Goal: Task Accomplishment & Management: Manage account settings

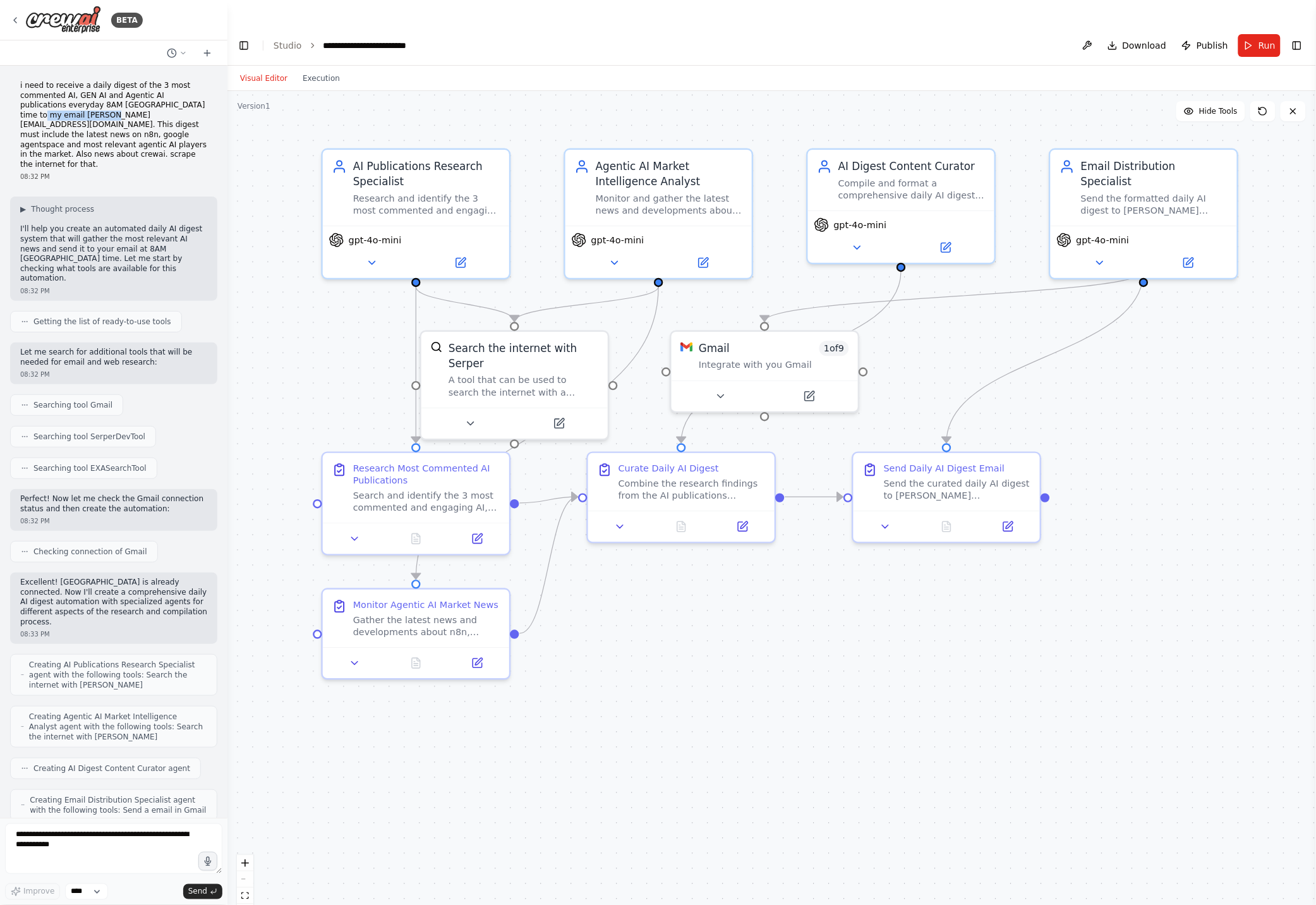
drag, startPoint x: 95, startPoint y: 114, endPoint x: 29, endPoint y: 114, distance: 66.0
click at [29, 114] on p "i need to receive a daily digest of the 3 most commented AI, GEN AI and Agentic…" at bounding box center [114, 125] width 187 height 88
click at [86, 129] on p "i need to receive a daily digest of the 3 most commented AI, GEN AI and Agentic…" at bounding box center [114, 125] width 187 height 88
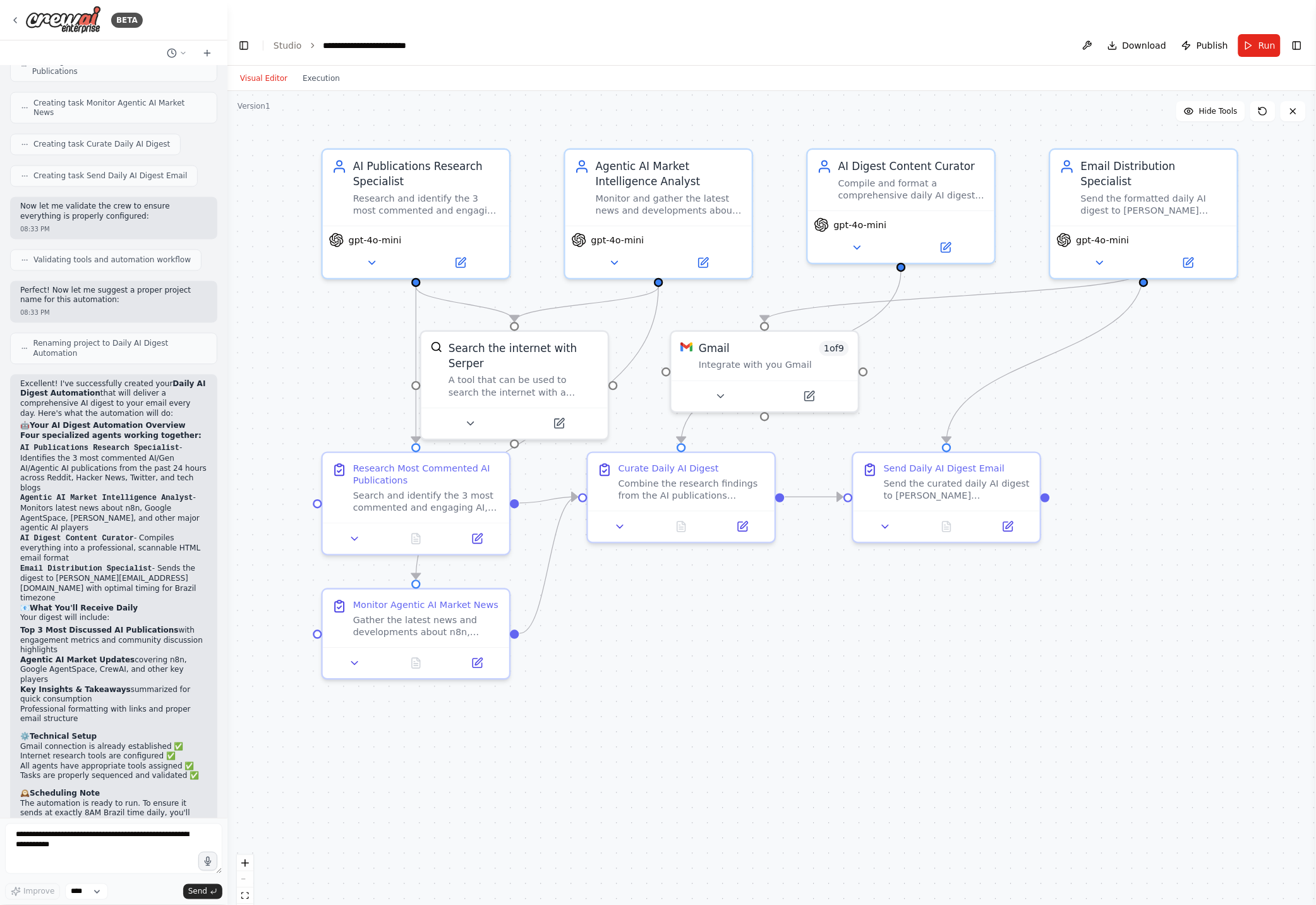
scroll to position [844, 0]
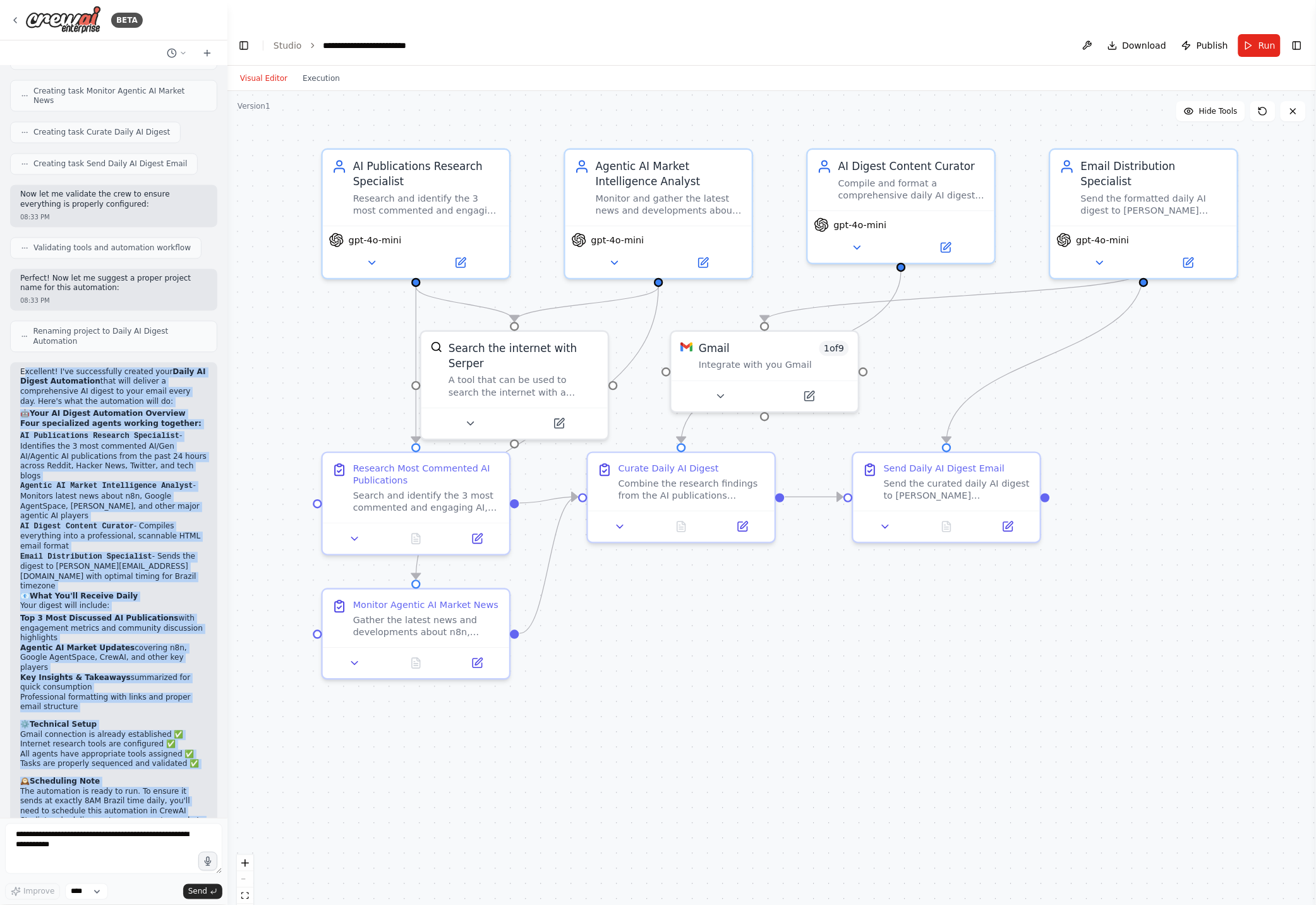
drag, startPoint x: 25, startPoint y: 321, endPoint x: 179, endPoint y: 766, distance: 470.9
click at [179, 766] on div "Excellent! I've successfully created your Daily AI Digest Automation that will …" at bounding box center [114, 628] width 187 height 520
click at [95, 787] on p "The automation is ready to run. To ensure it sends at exactly 8AM Brazil time d…" at bounding box center [114, 812] width 187 height 49
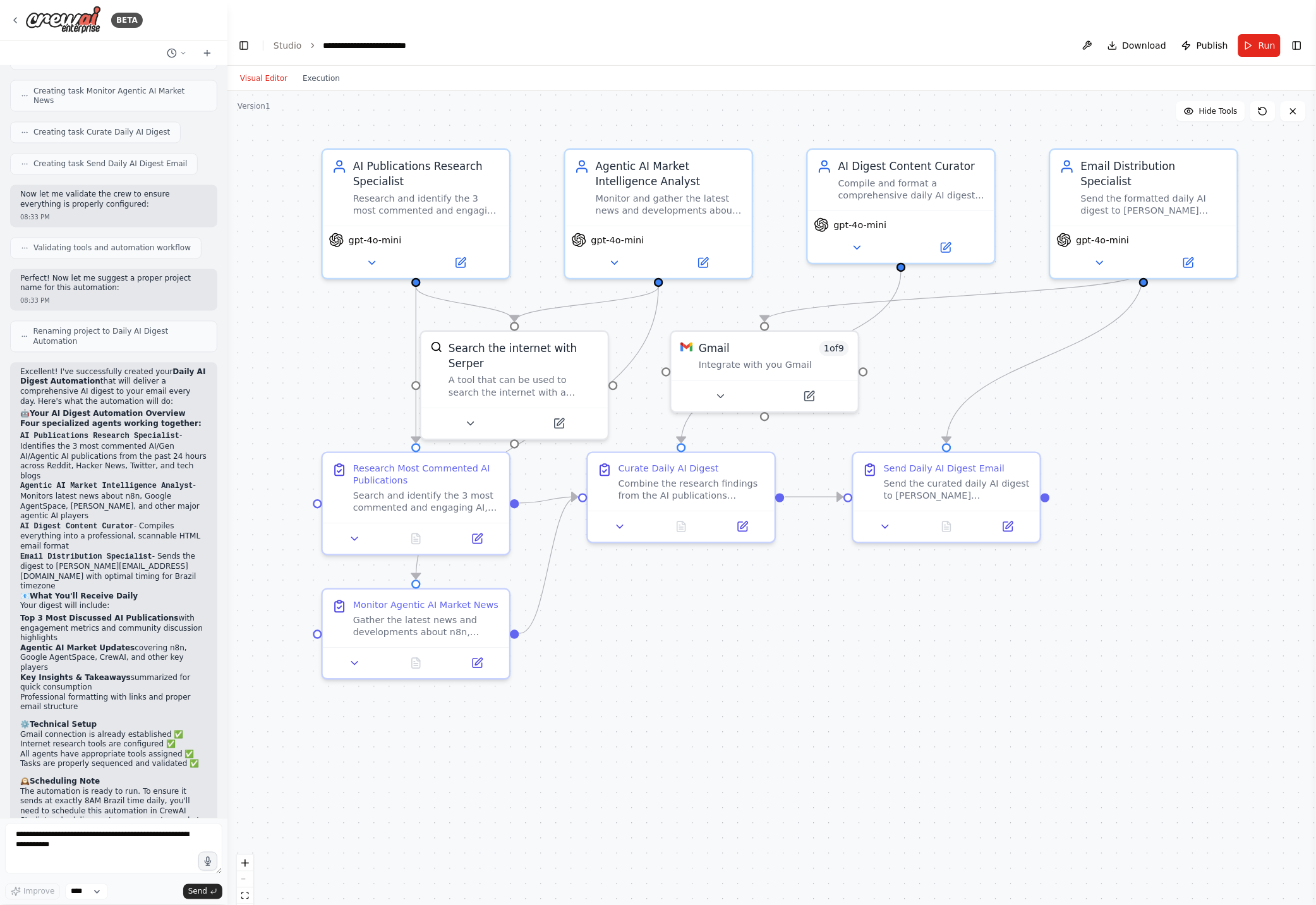
drag, startPoint x: 28, startPoint y: 567, endPoint x: 49, endPoint y: 566, distance: 21.0
click at [49, 644] on strong "Agentic AI Market Updates" at bounding box center [77, 648] width 115 height 9
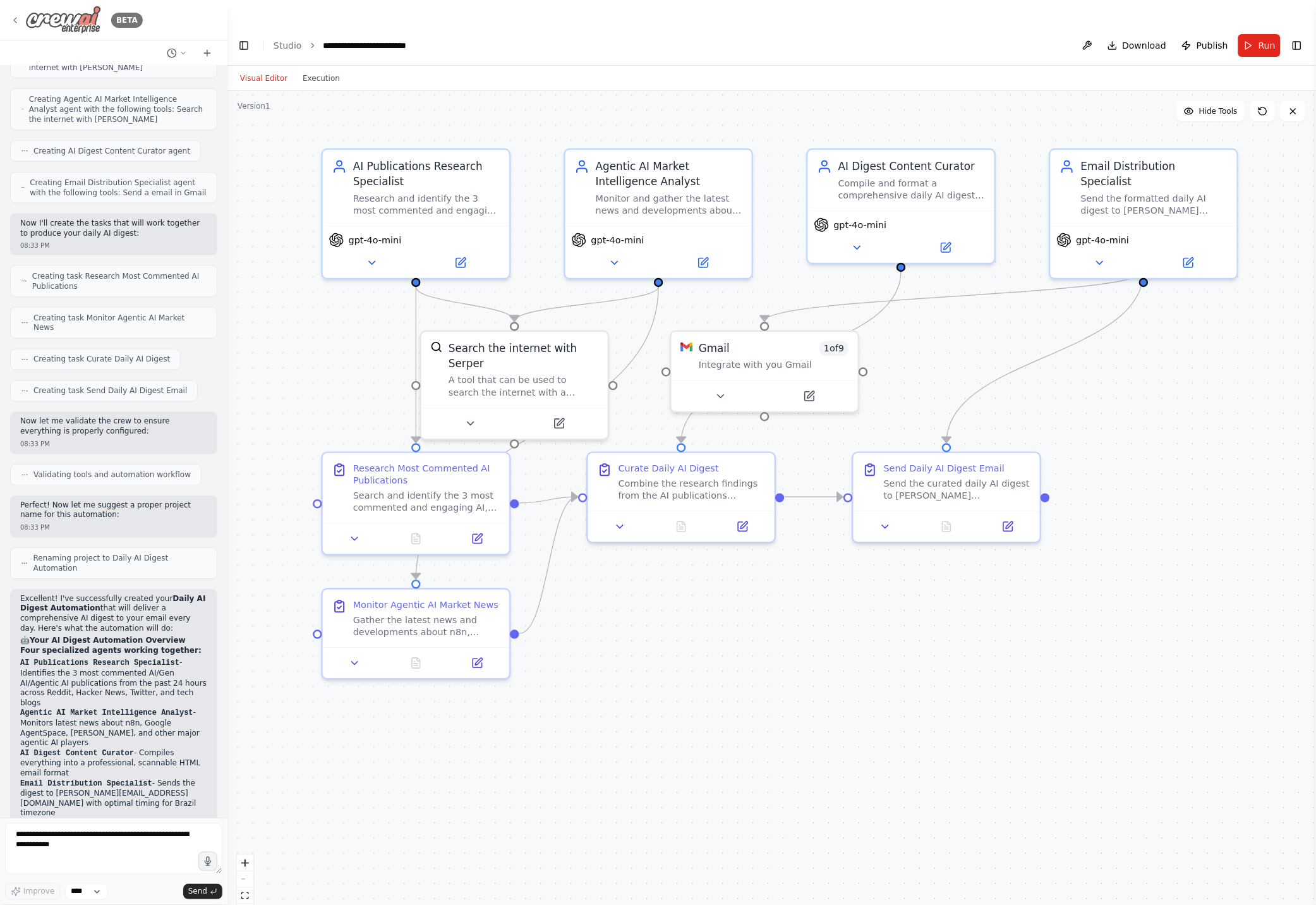
click at [15, 20] on icon at bounding box center [15, 20] width 10 height 10
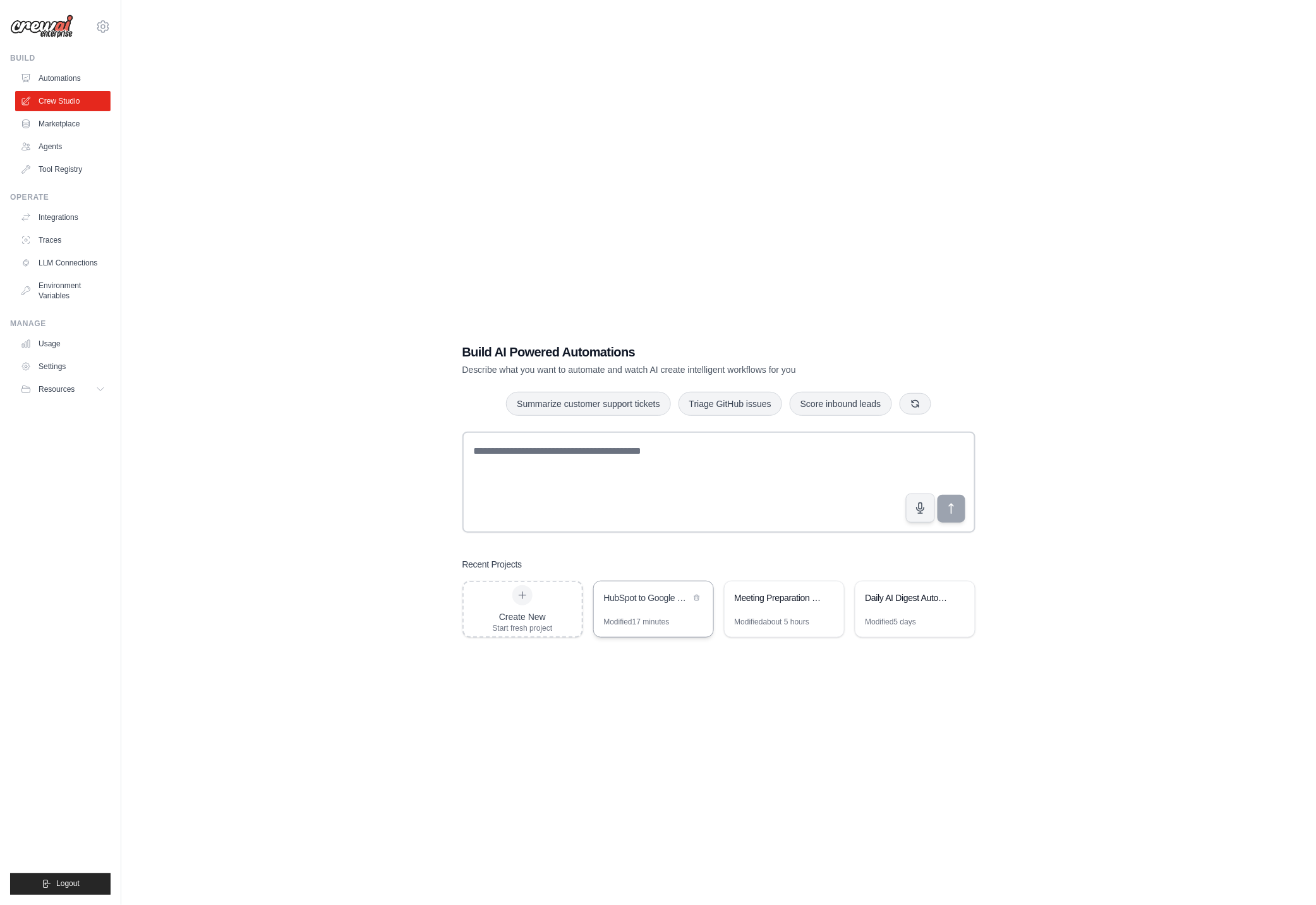
click at [643, 617] on div "Modified 17 minutes" at bounding box center [637, 622] width 66 height 10
click at [577, 669] on div "Build AI Powered Automations Describe what you want to automate and watch AI cr…" at bounding box center [719, 490] width 1155 height 905
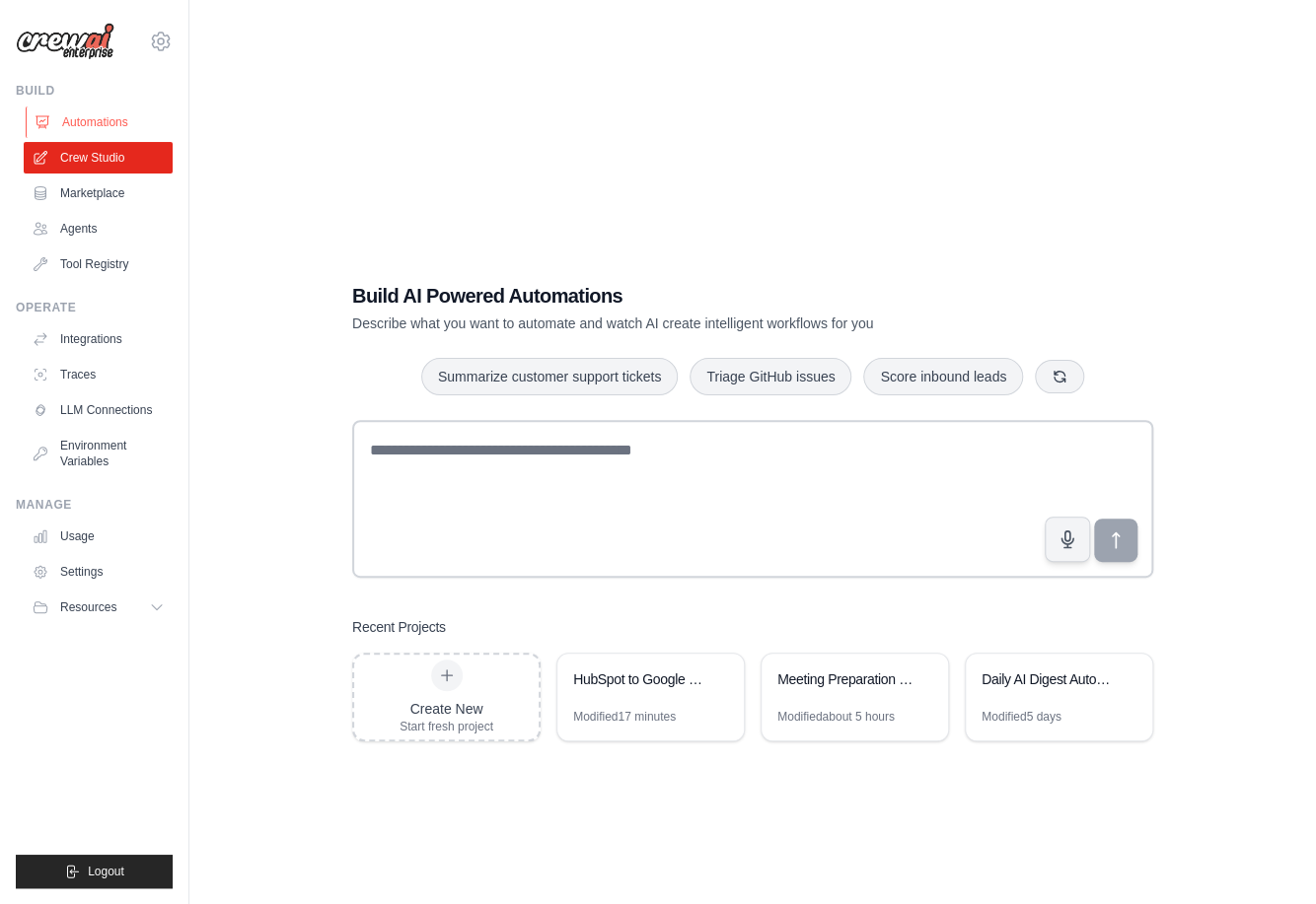
click at [95, 120] on link "Automations" at bounding box center [100, 123] width 149 height 32
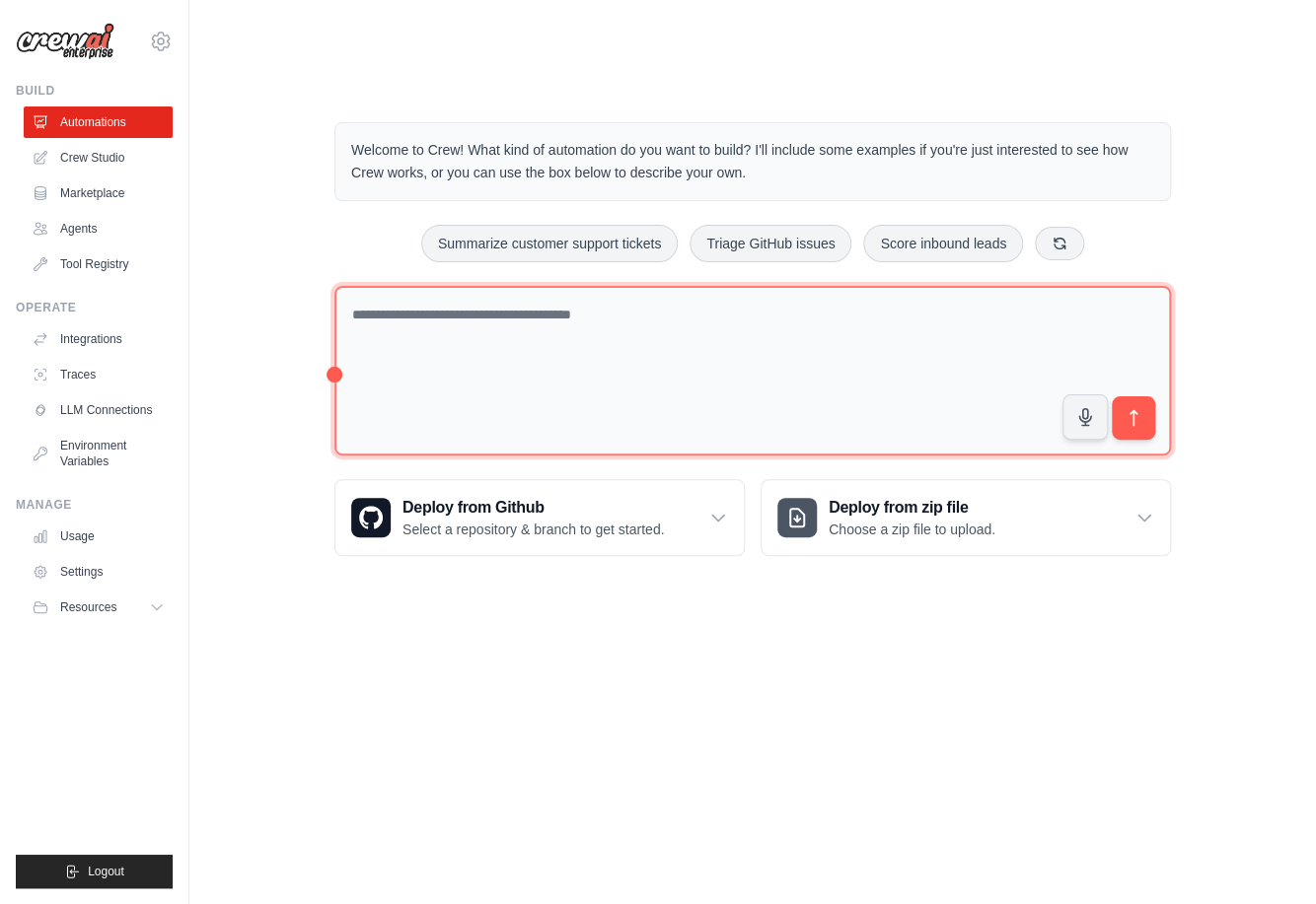
click at [518, 309] on textarea at bounding box center [752, 371] width 836 height 171
type textarea "**********"
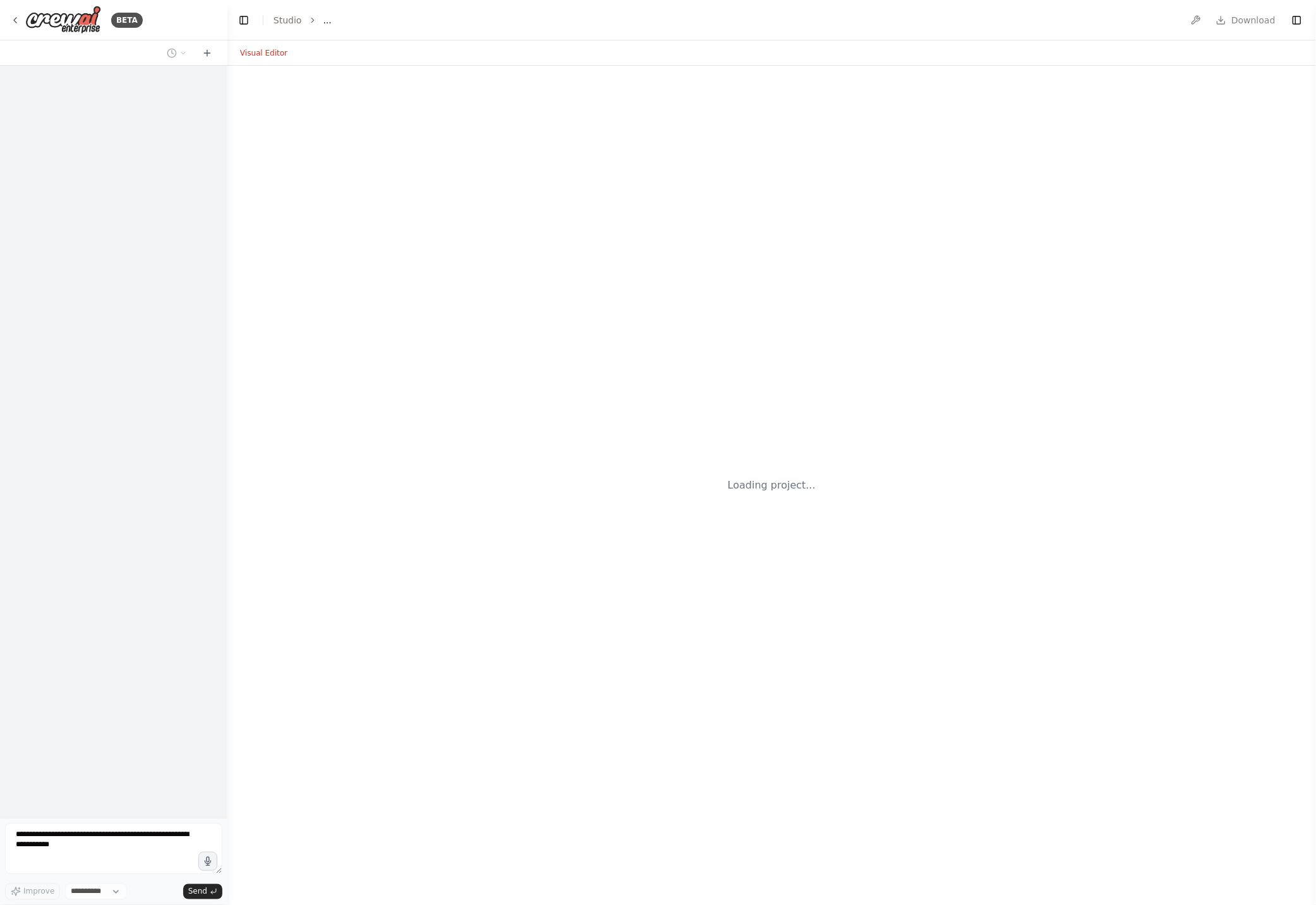
select select "****"
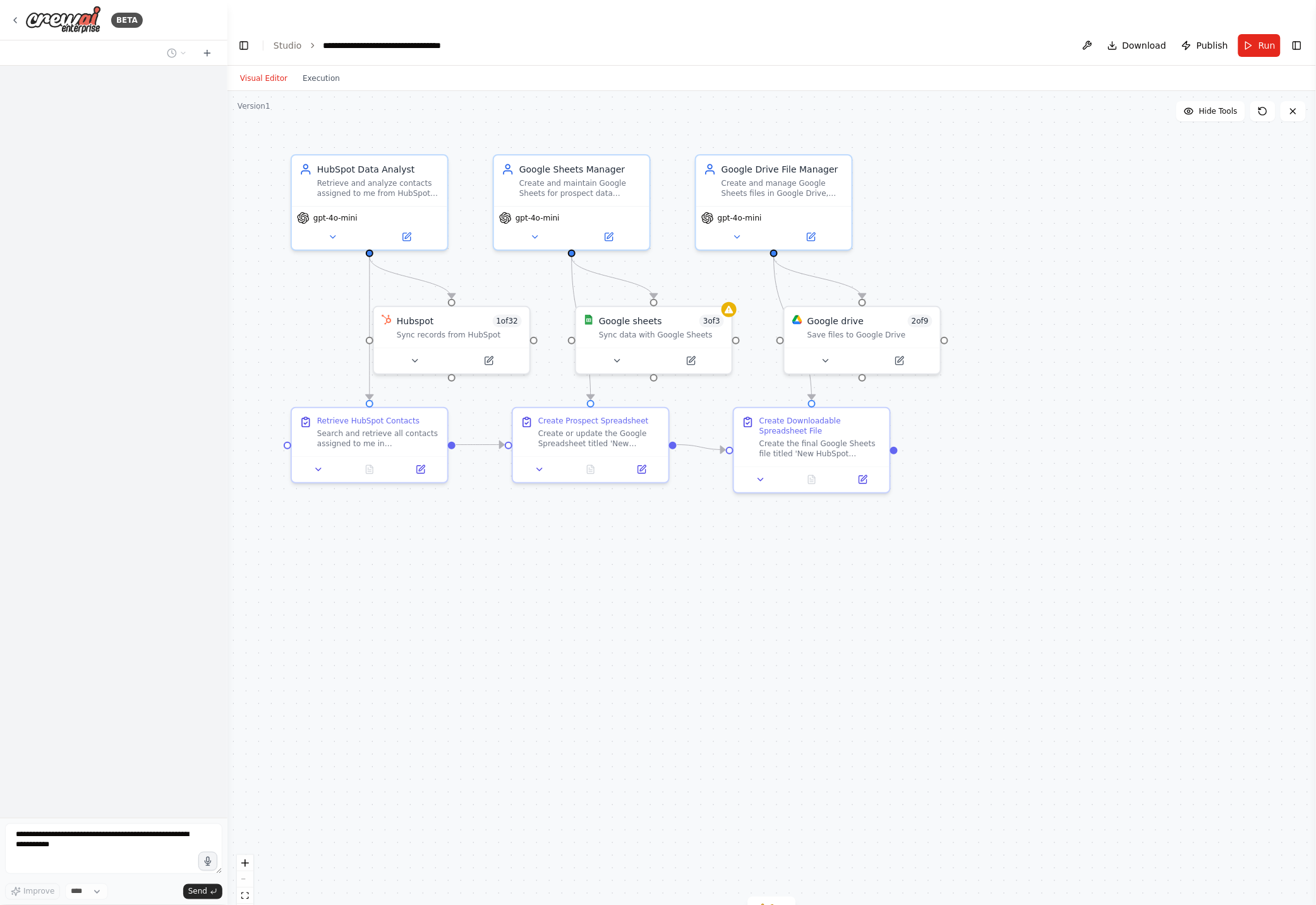
scroll to position [2906, 0]
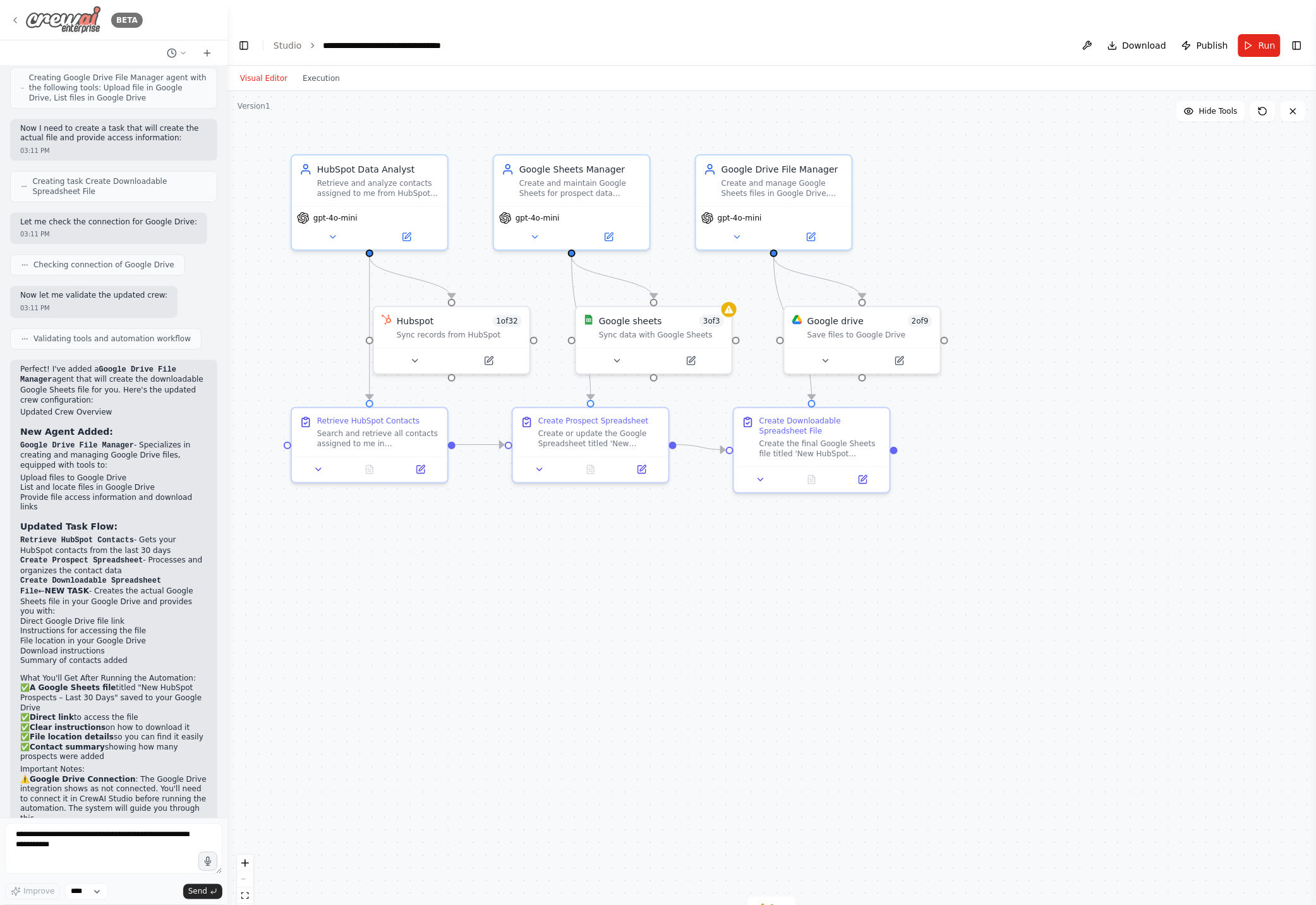
click at [15, 24] on icon at bounding box center [15, 20] width 10 height 10
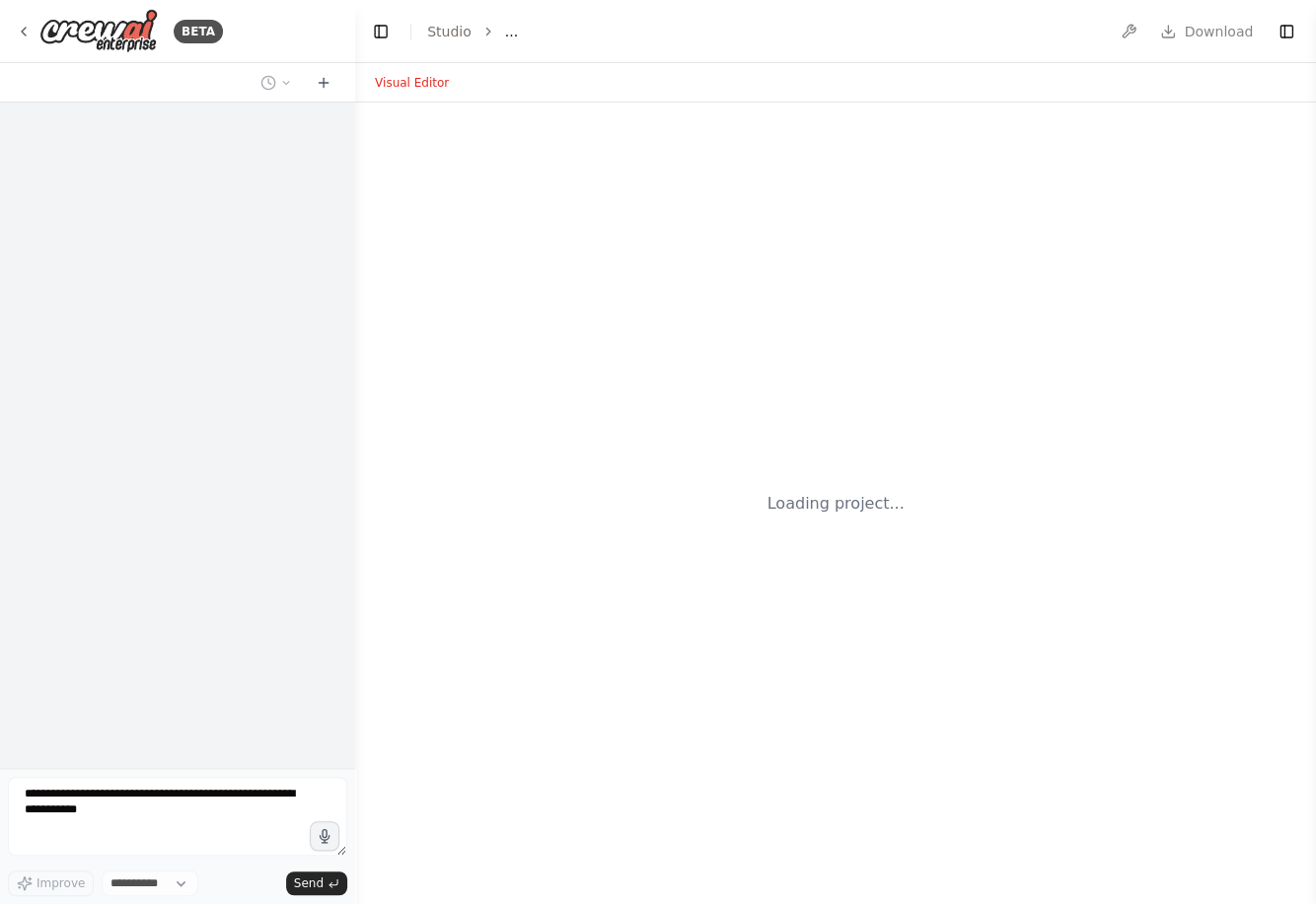
select select "****"
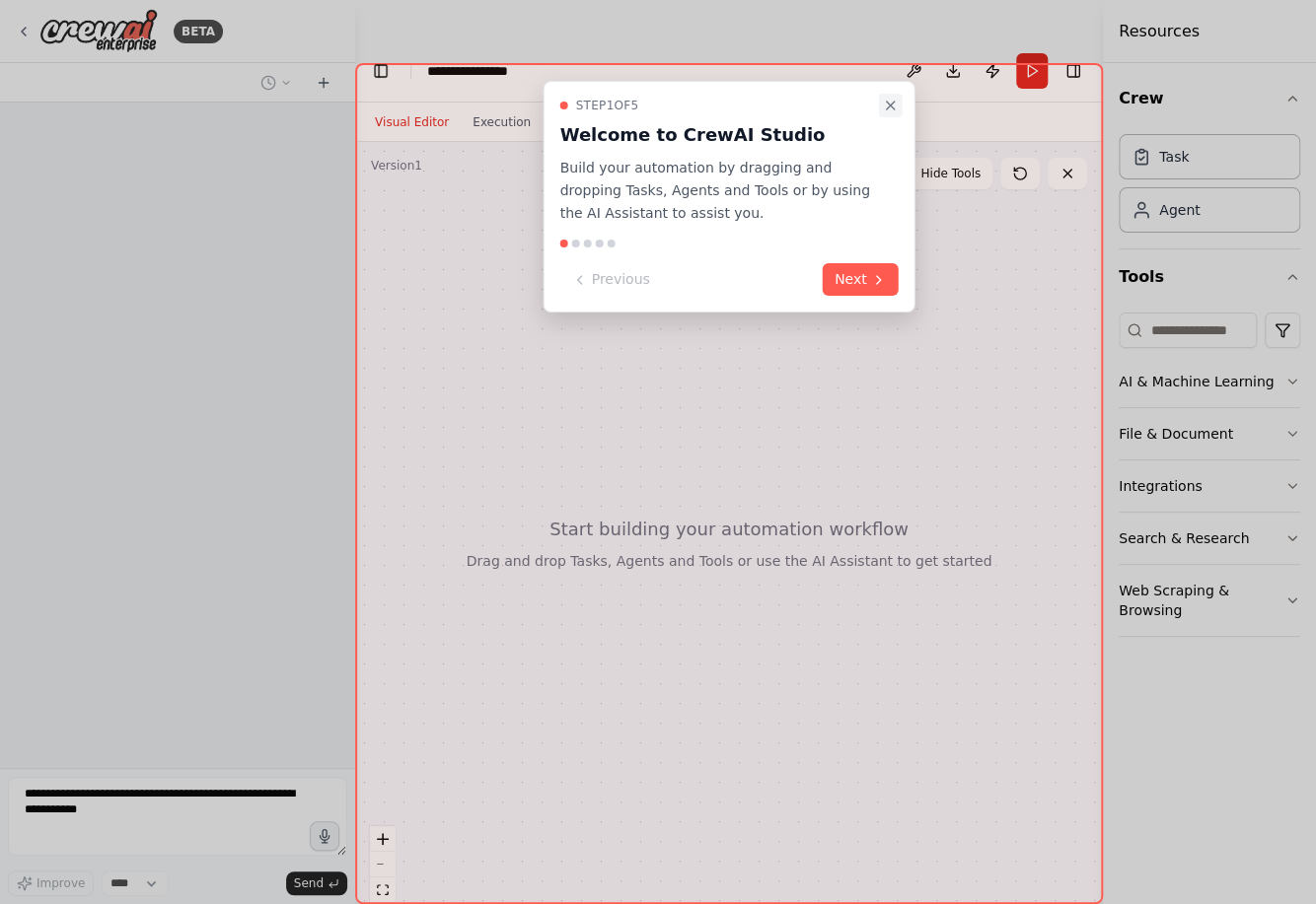
click at [890, 107] on icon "Close walkthrough" at bounding box center [891, 106] width 16 height 16
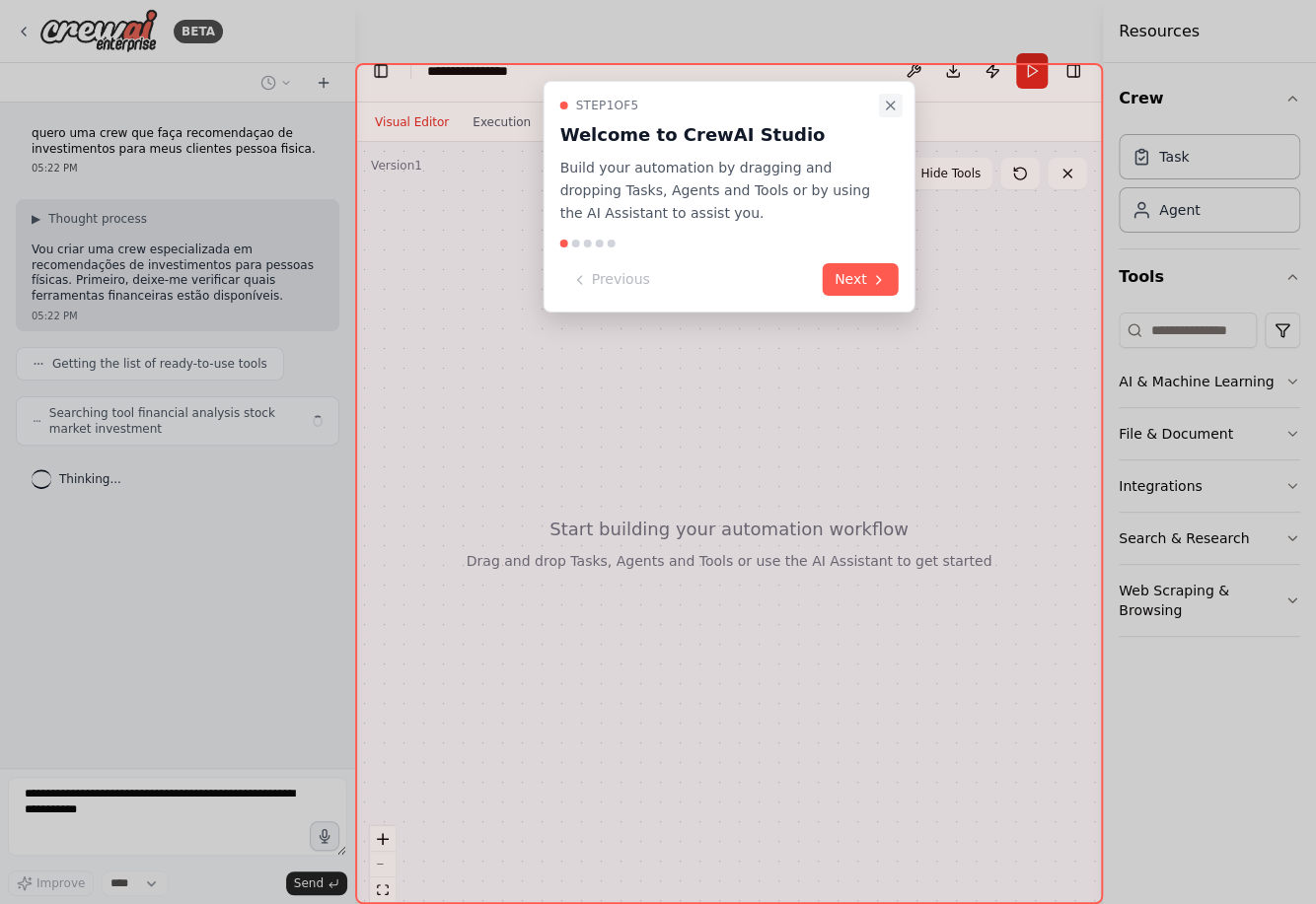
click at [888, 109] on icon "Close walkthrough" at bounding box center [891, 106] width 16 height 16
click at [890, 108] on icon "Close walkthrough" at bounding box center [891, 106] width 16 height 16
click at [894, 103] on icon "Close walkthrough" at bounding box center [891, 106] width 16 height 16
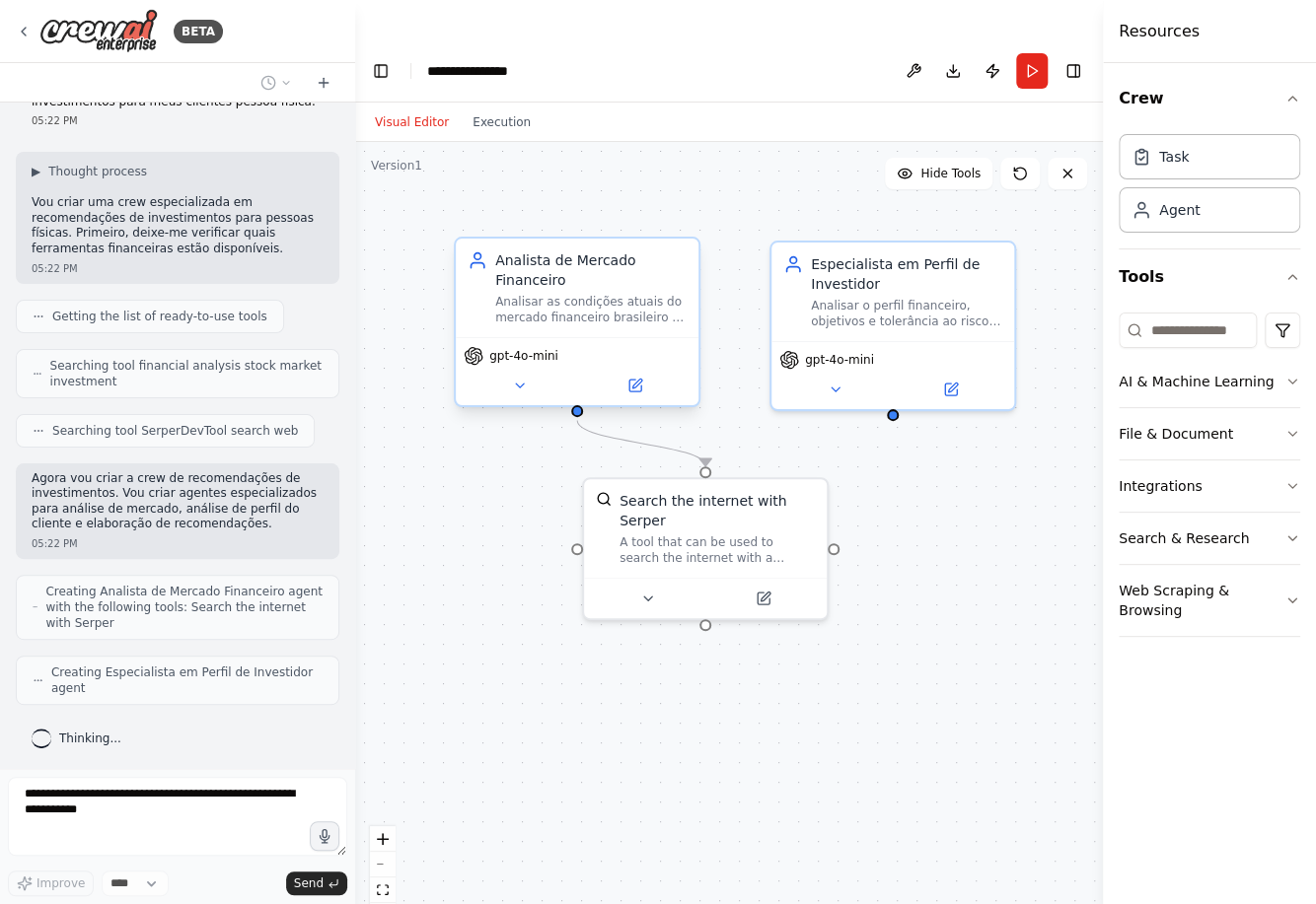
scroll to position [128, 0]
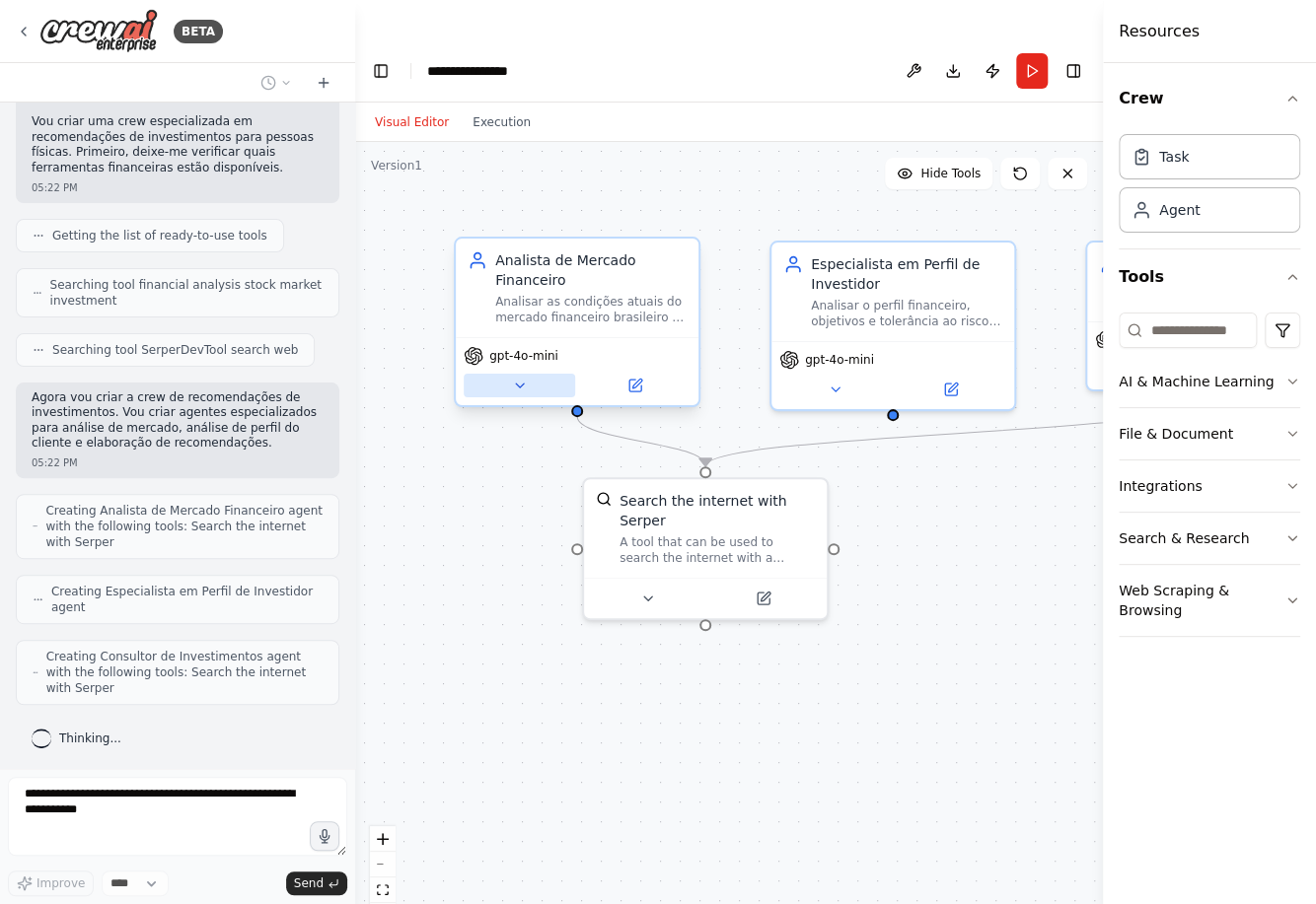
click at [516, 378] on icon at bounding box center [520, 386] width 16 height 16
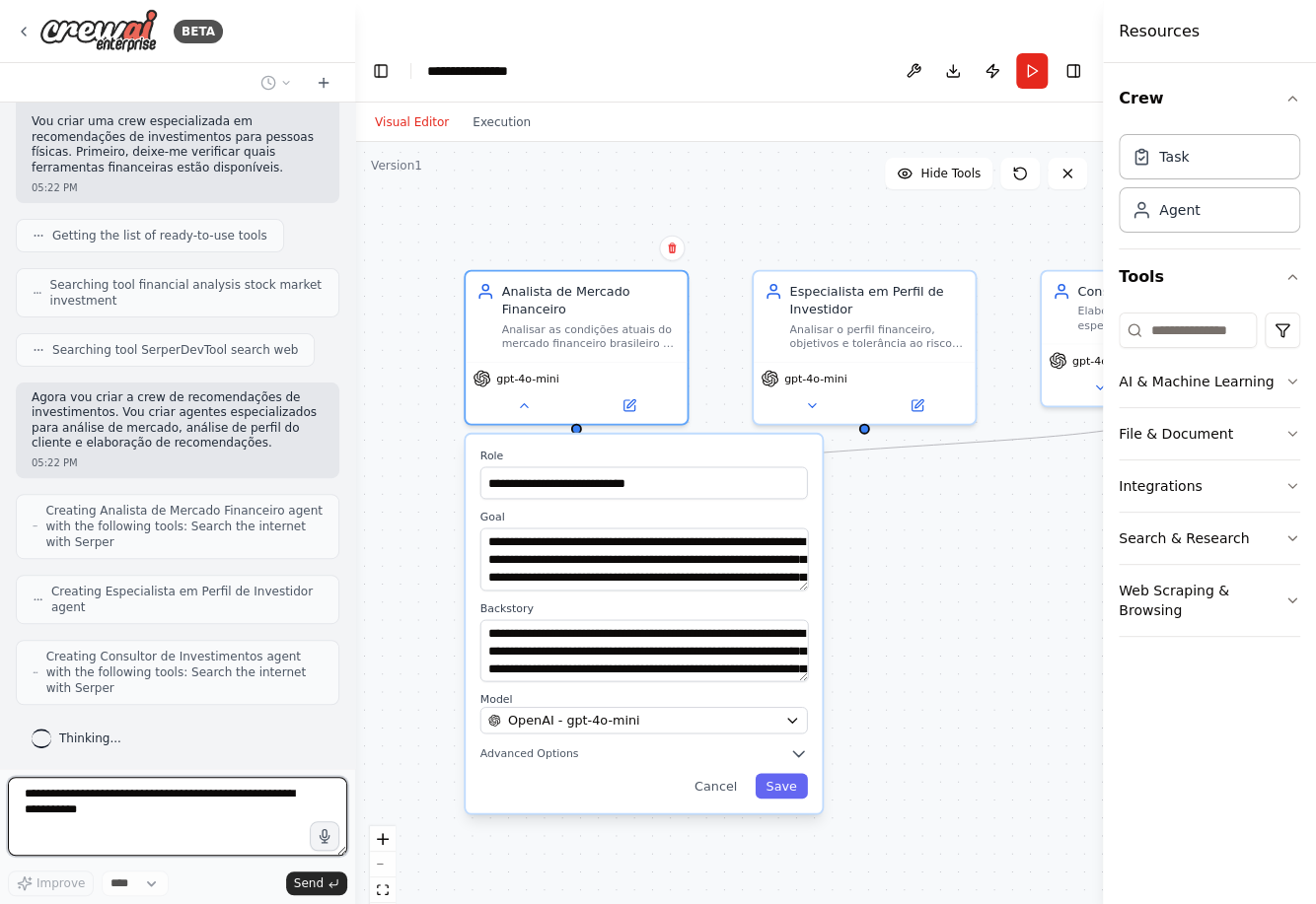
scroll to position [143, 0]
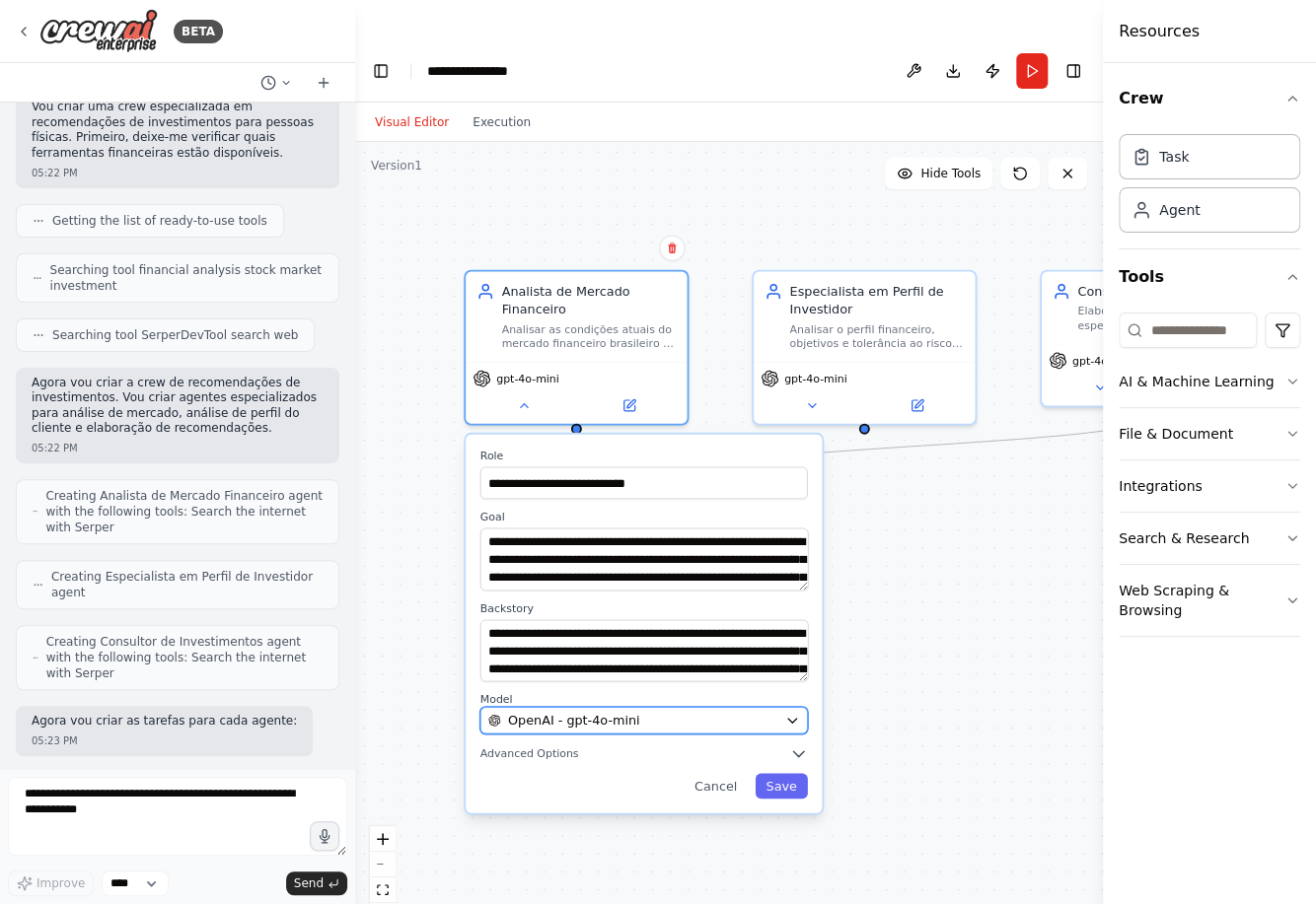
click at [584, 712] on span "OpenAI - gpt-4o-mini" at bounding box center [574, 721] width 132 height 18
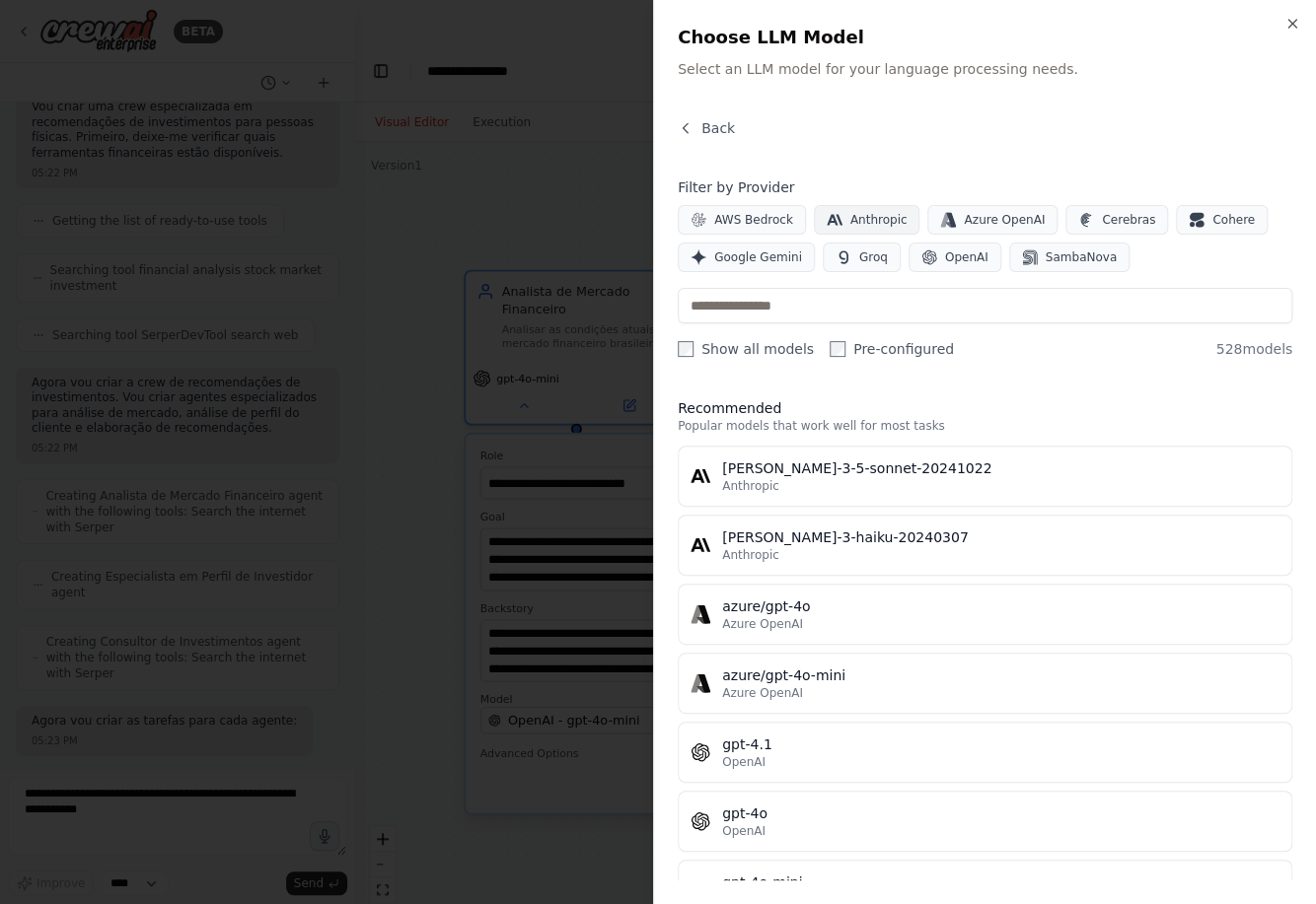
scroll to position [260, 0]
click at [854, 227] on span "Anthropic" at bounding box center [878, 220] width 57 height 16
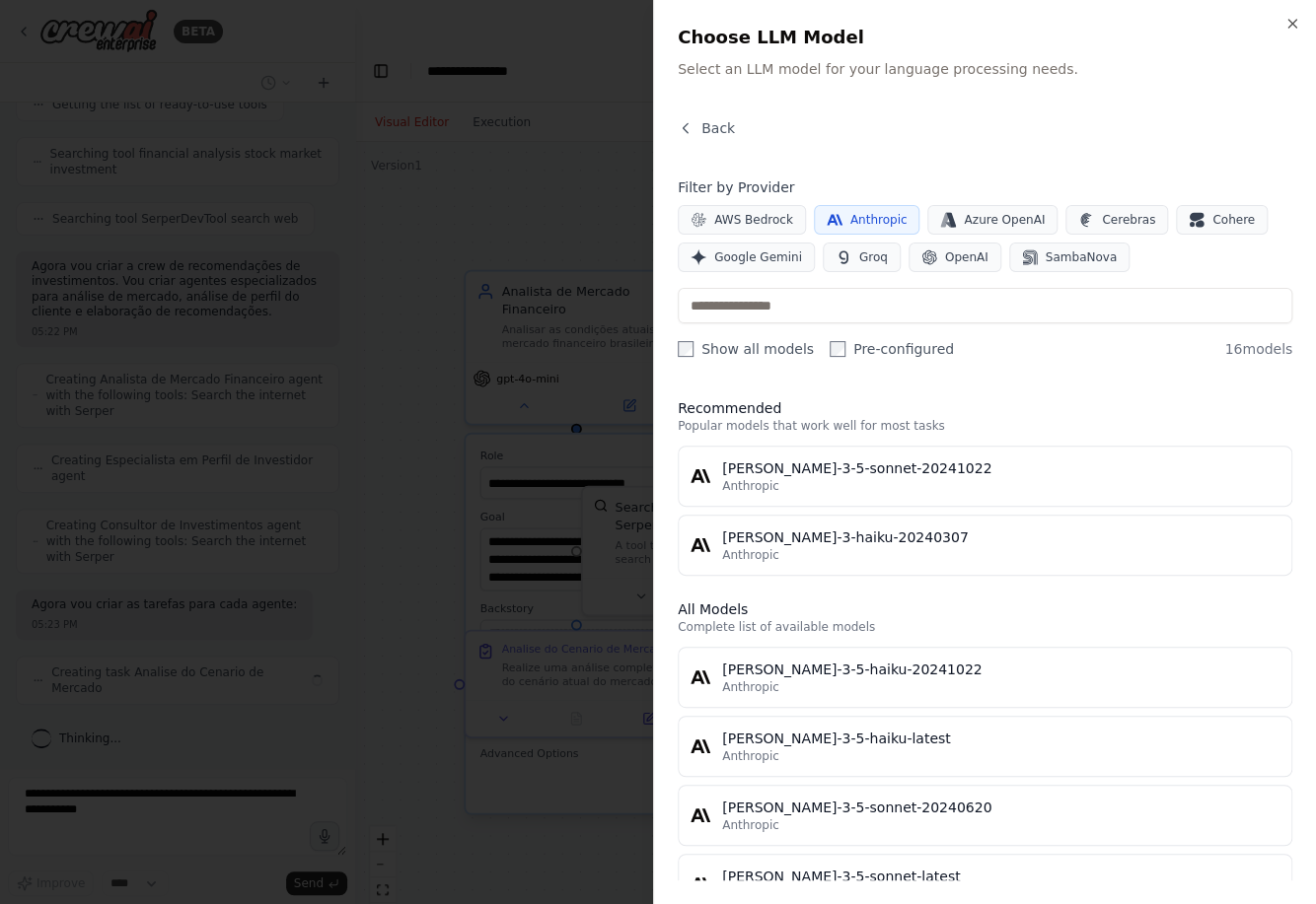
scroll to position [244, 0]
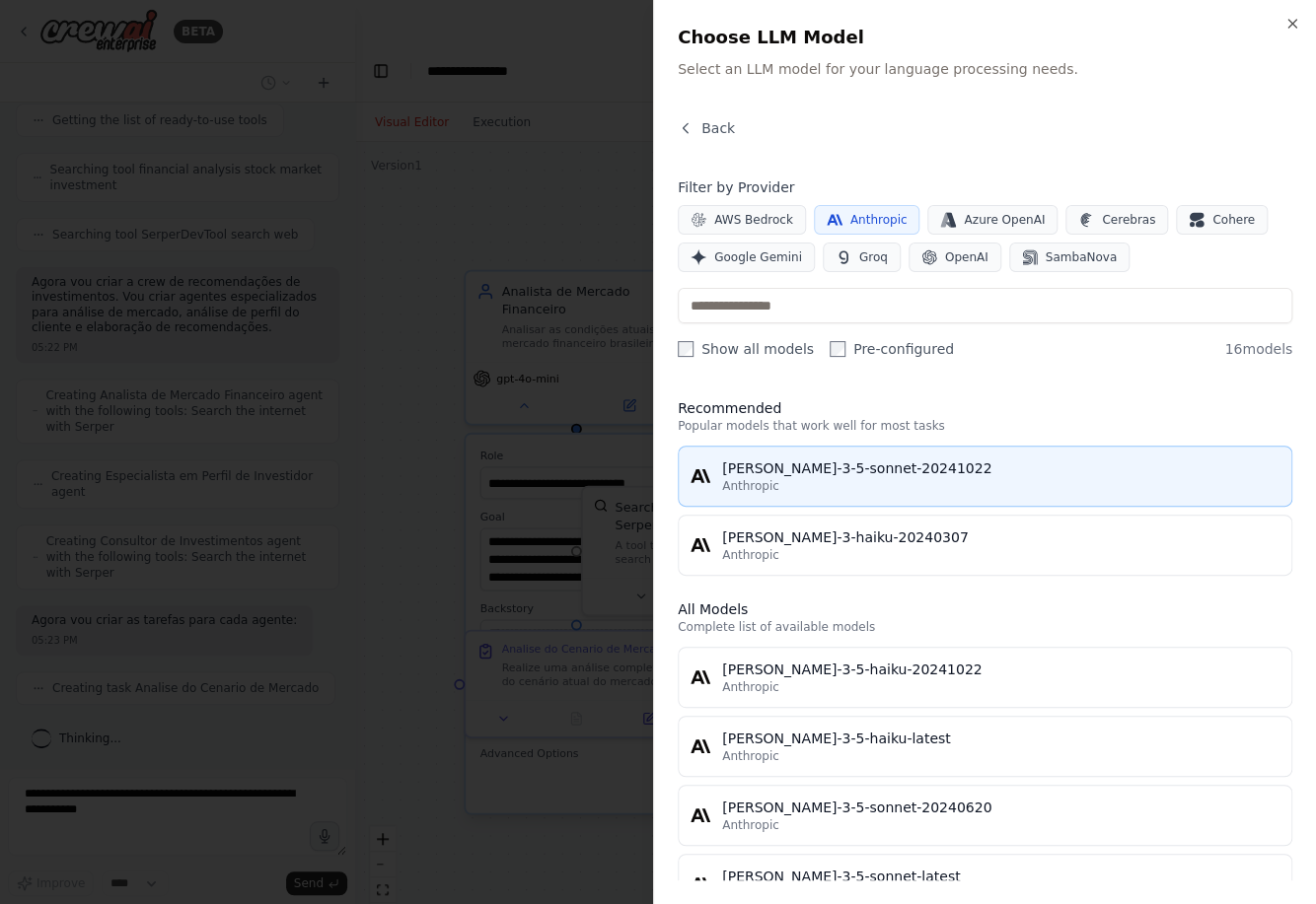
click at [778, 473] on div "claude-3-5-sonnet-20241022" at bounding box center [1001, 468] width 558 height 20
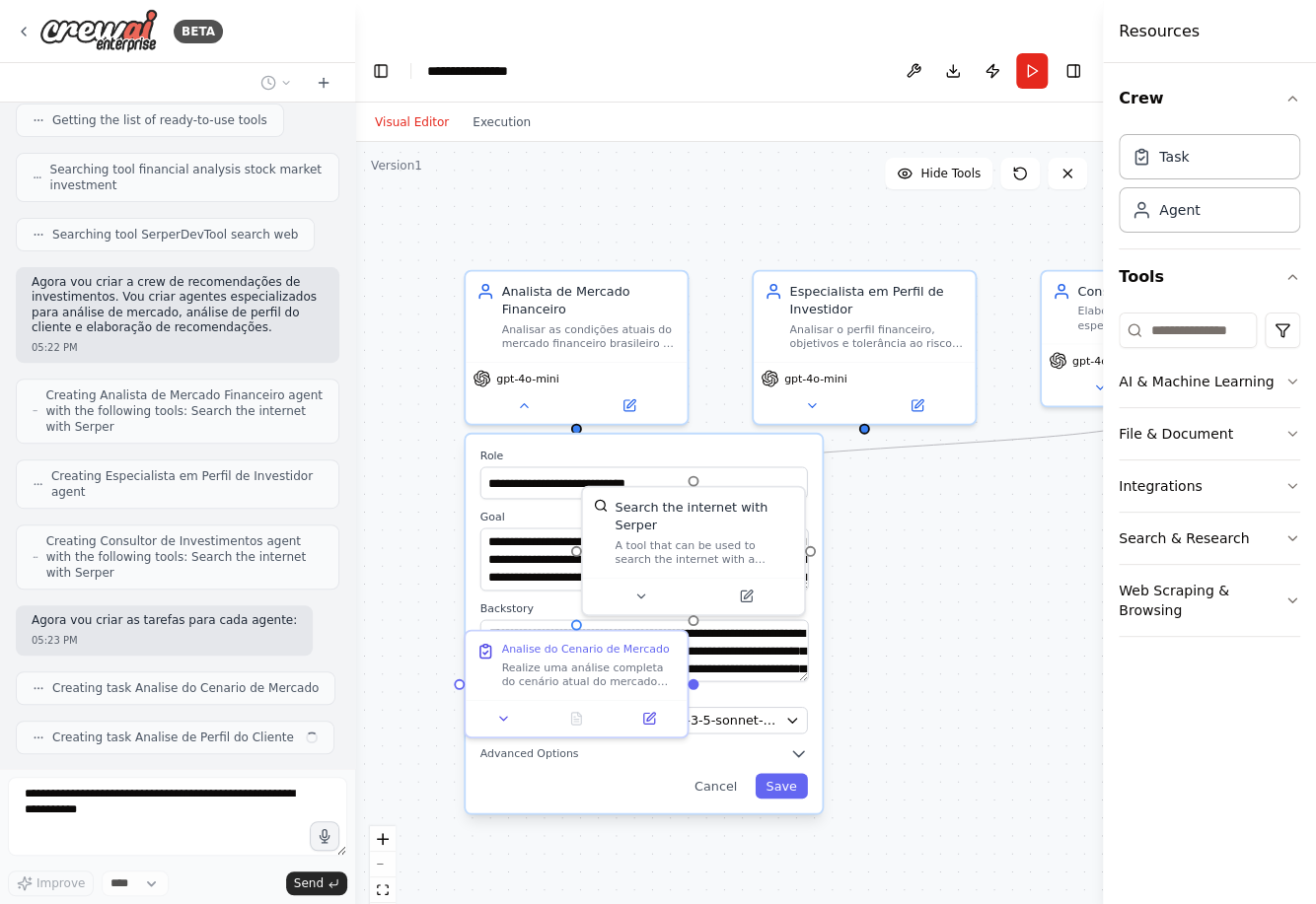
scroll to position [292, 0]
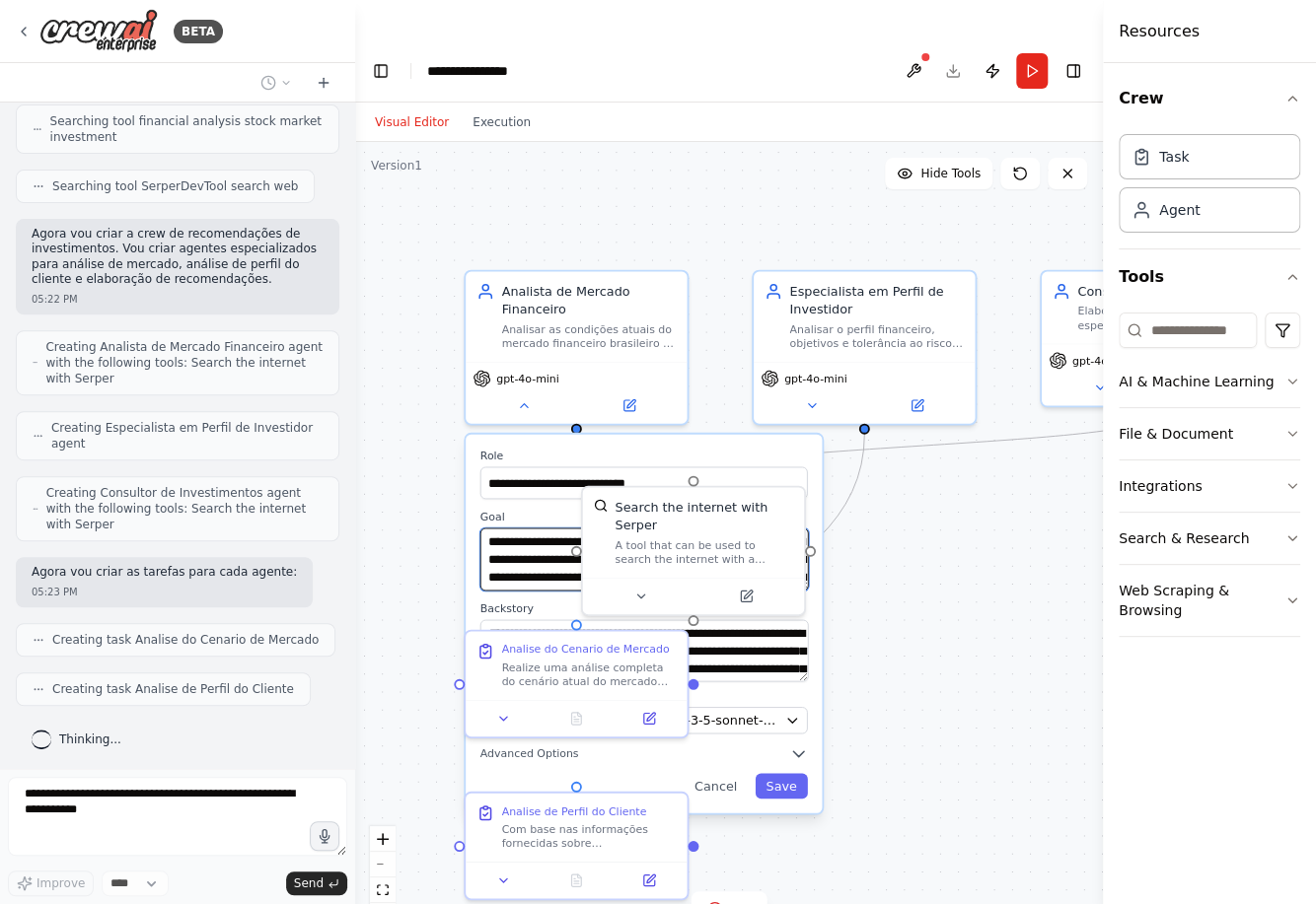
click at [533, 527] on textarea "**********" at bounding box center [645, 558] width 329 height 62
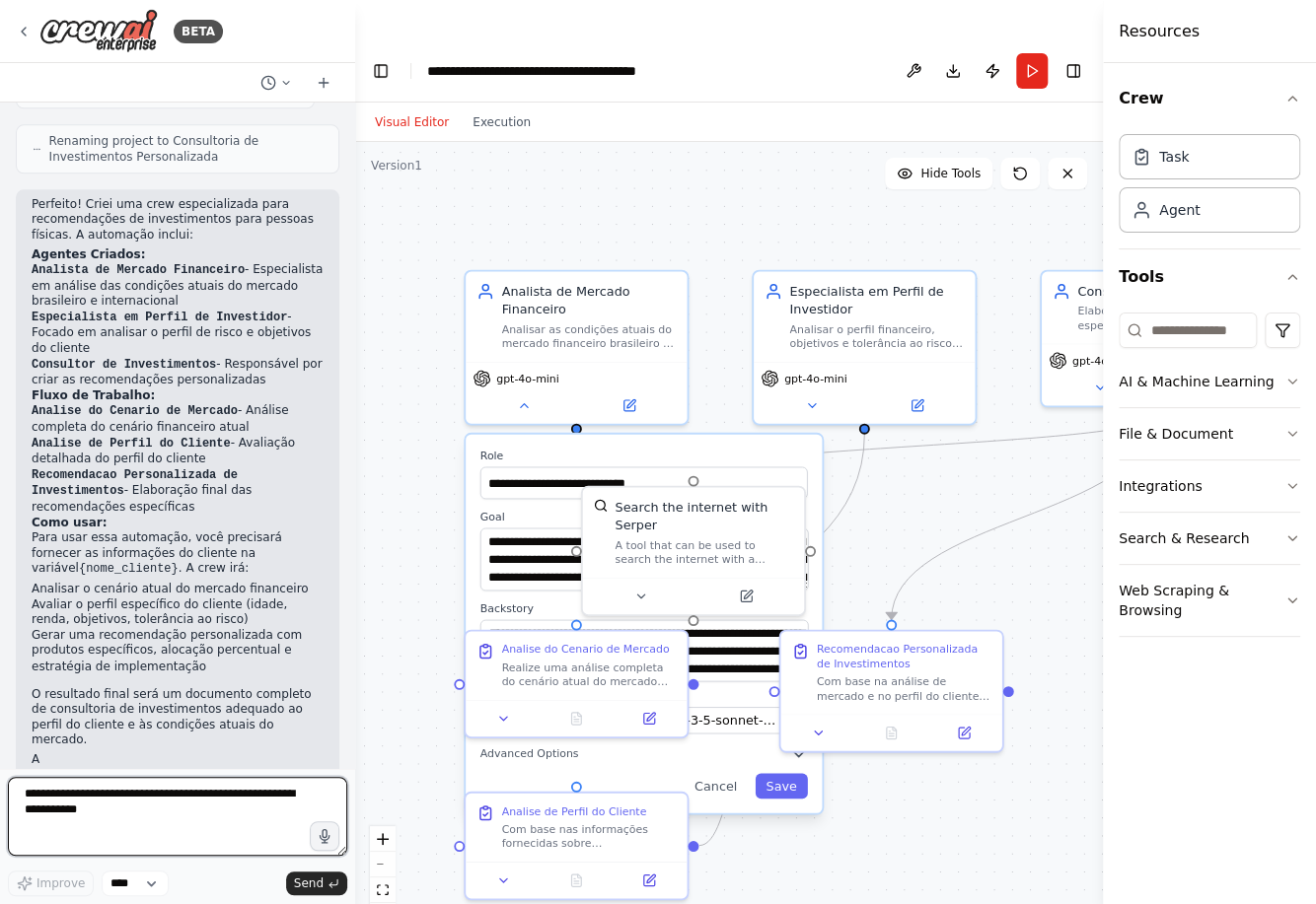
scroll to position [1104, 0]
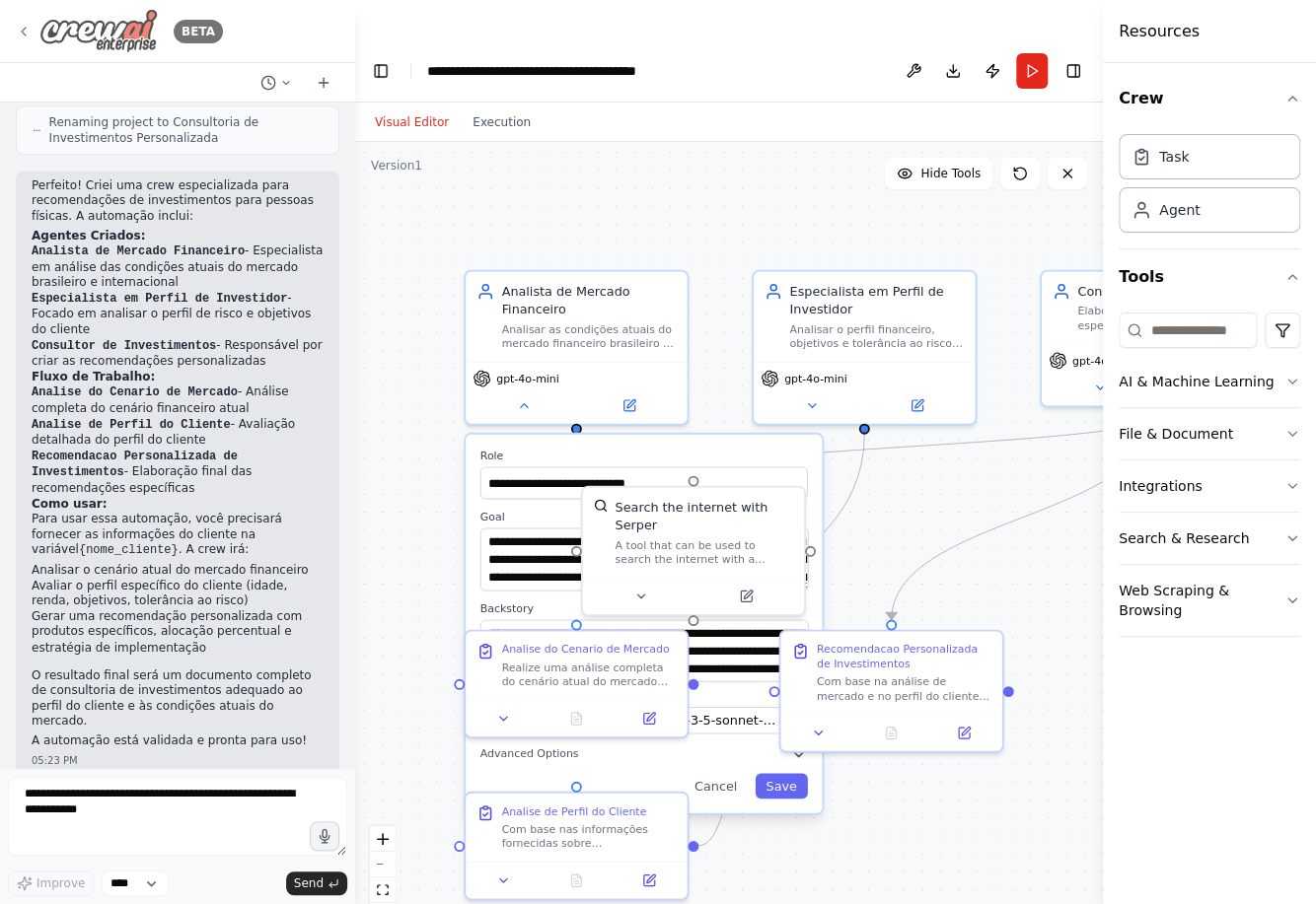
click at [25, 34] on icon at bounding box center [24, 32] width 4 height 8
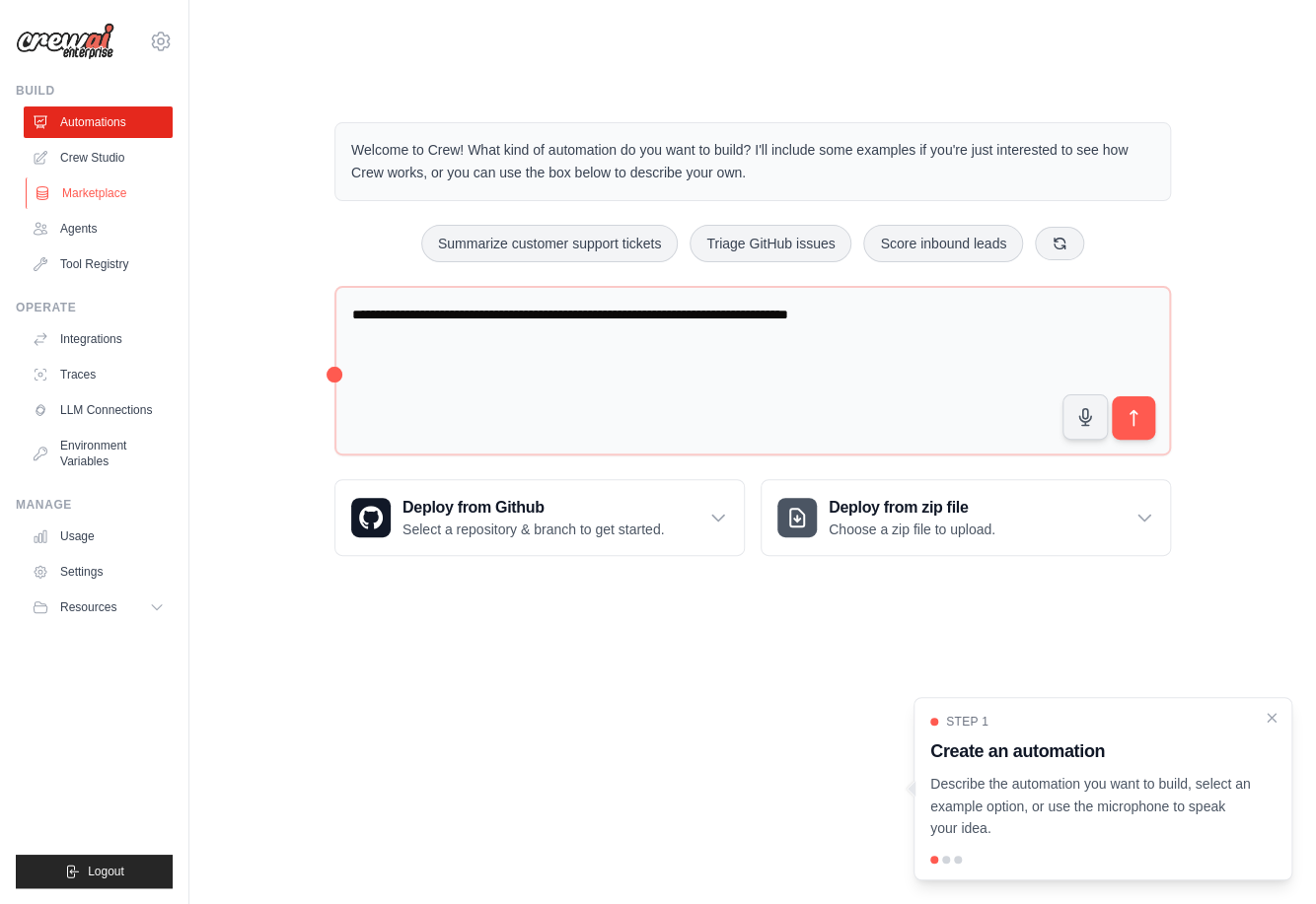
click at [98, 193] on link "Marketplace" at bounding box center [100, 194] width 149 height 32
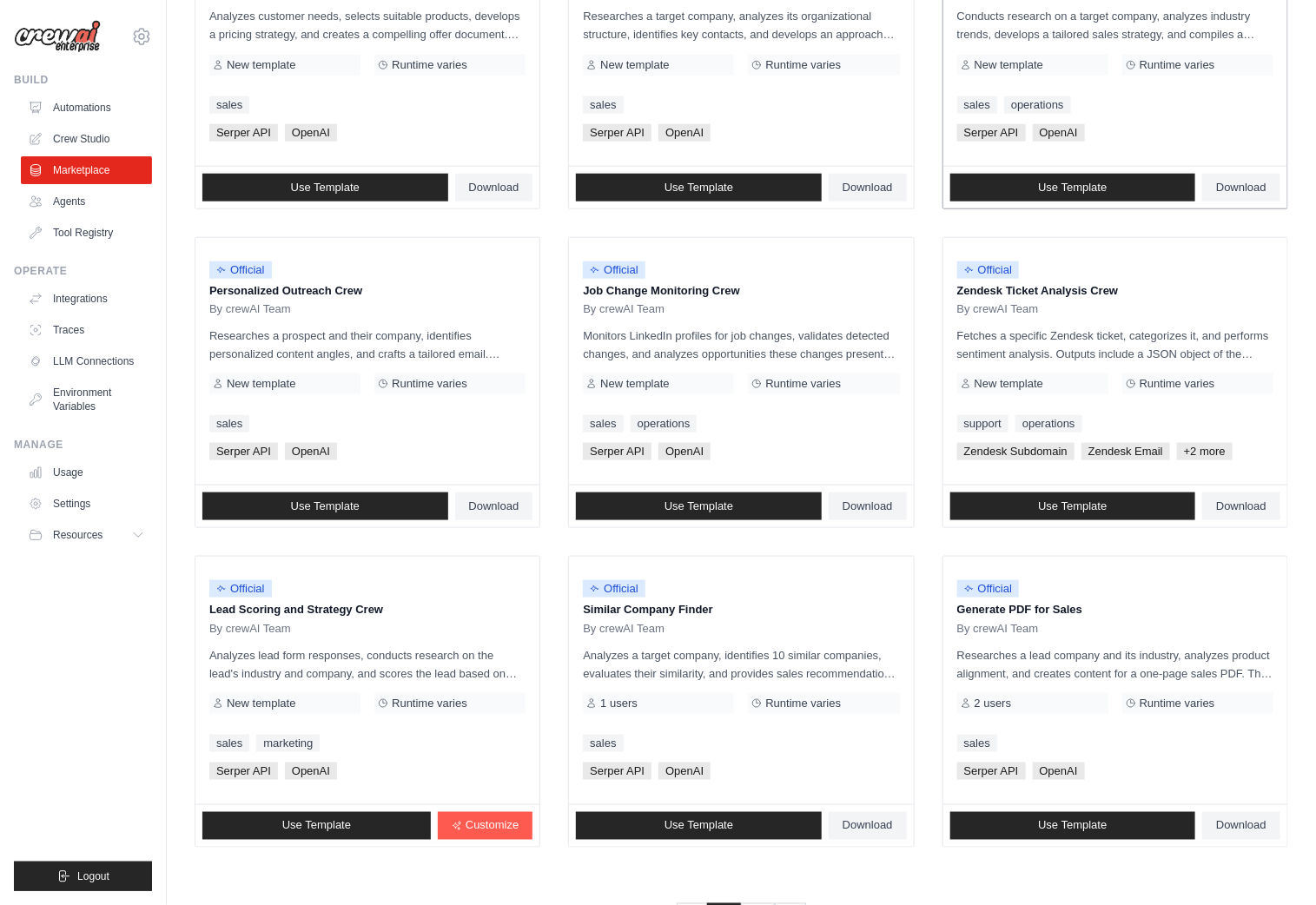
scroll to position [703, 0]
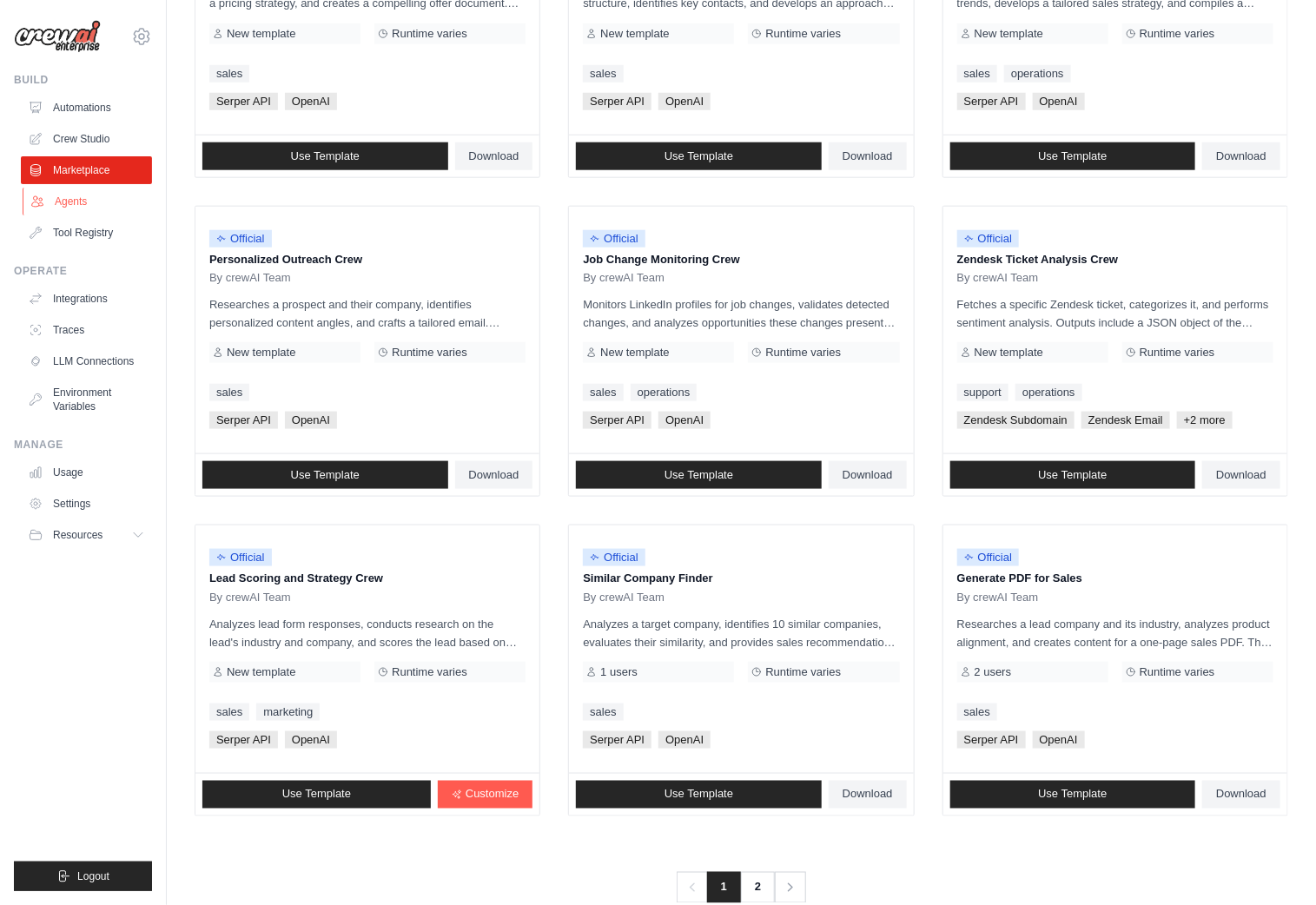
click at [77, 203] on link "Agents" at bounding box center [88, 201] width 131 height 28
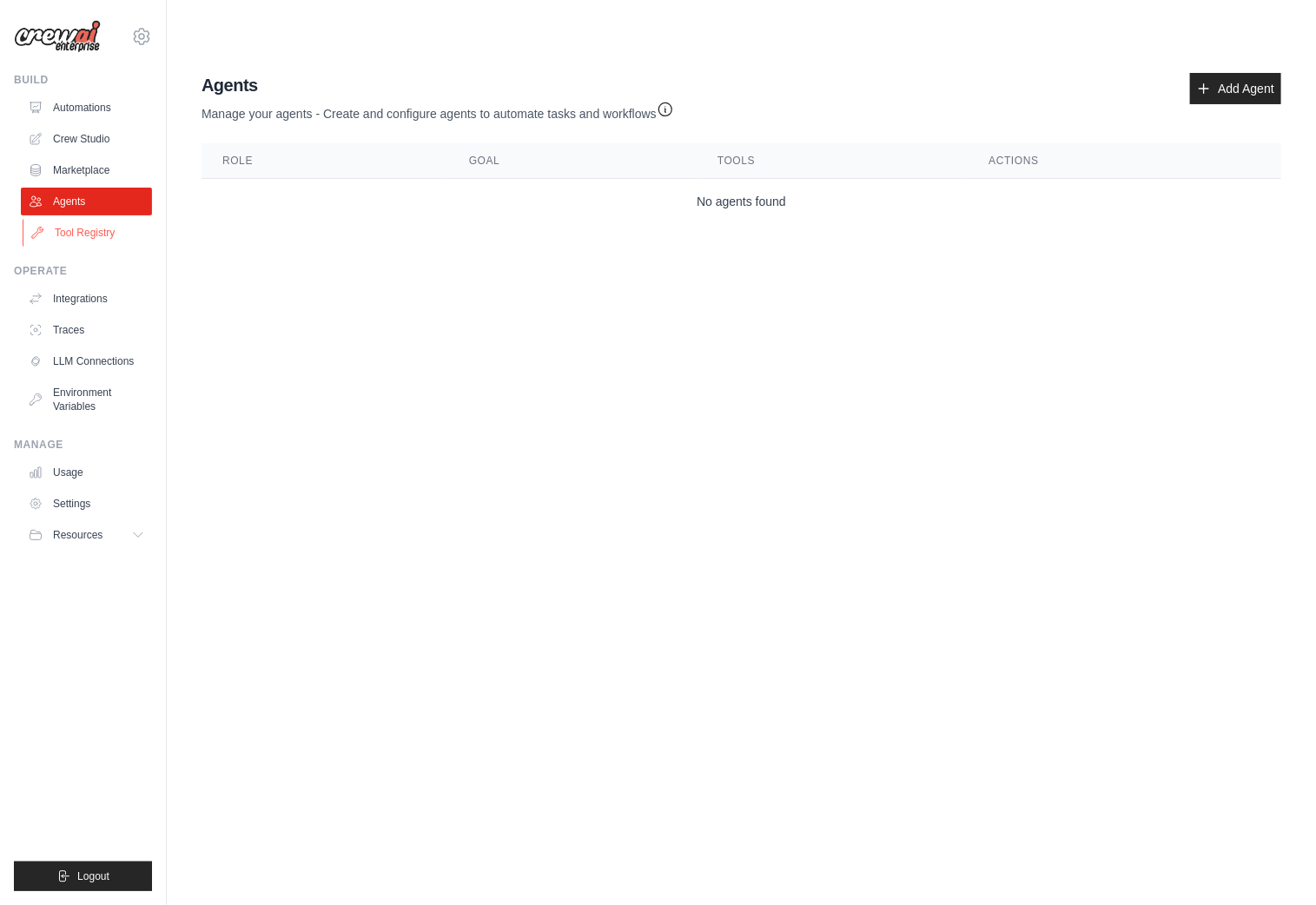
click at [87, 237] on link "Tool Registry" at bounding box center [88, 233] width 131 height 28
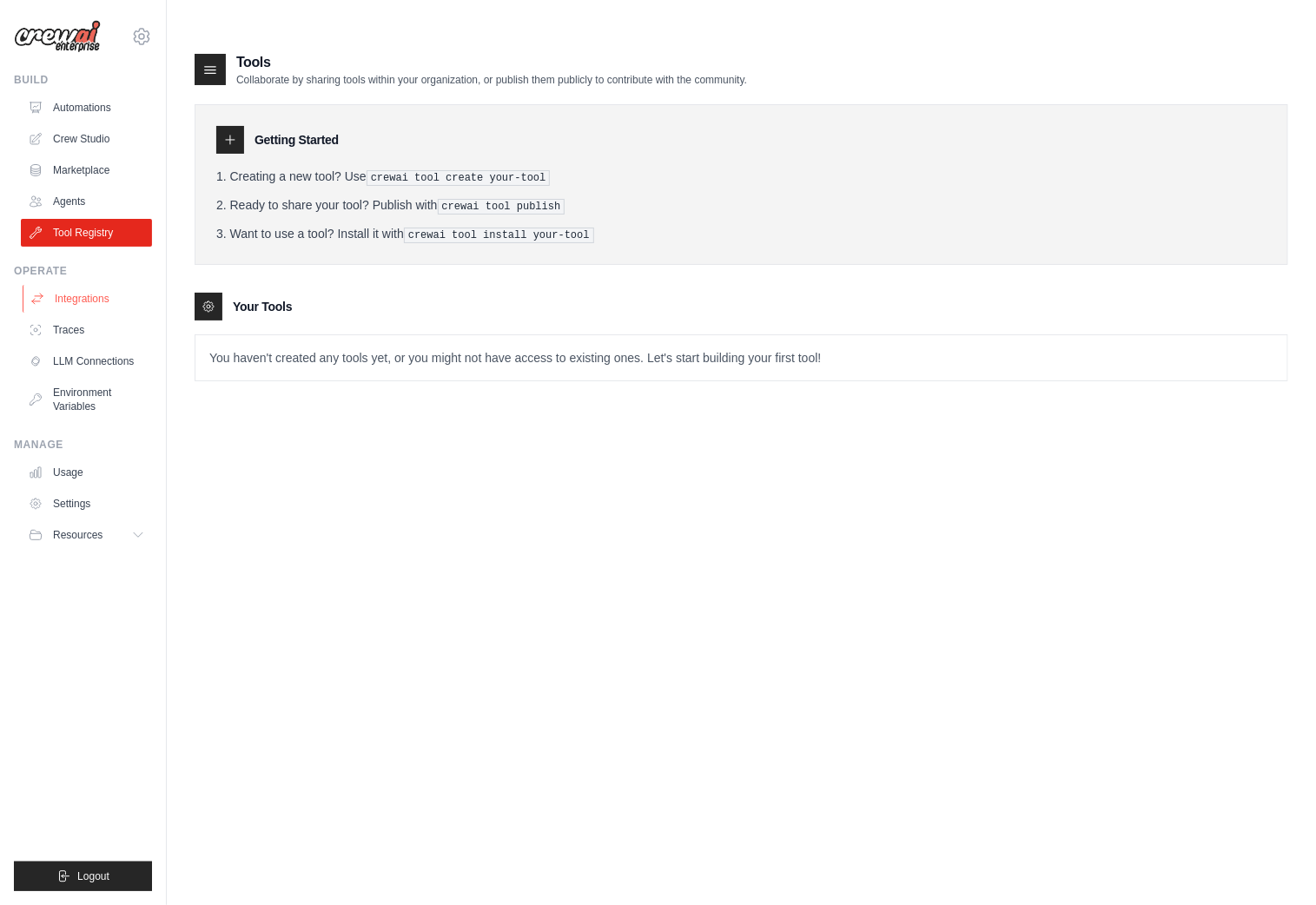
click at [74, 302] on link "Integrations" at bounding box center [88, 299] width 131 height 28
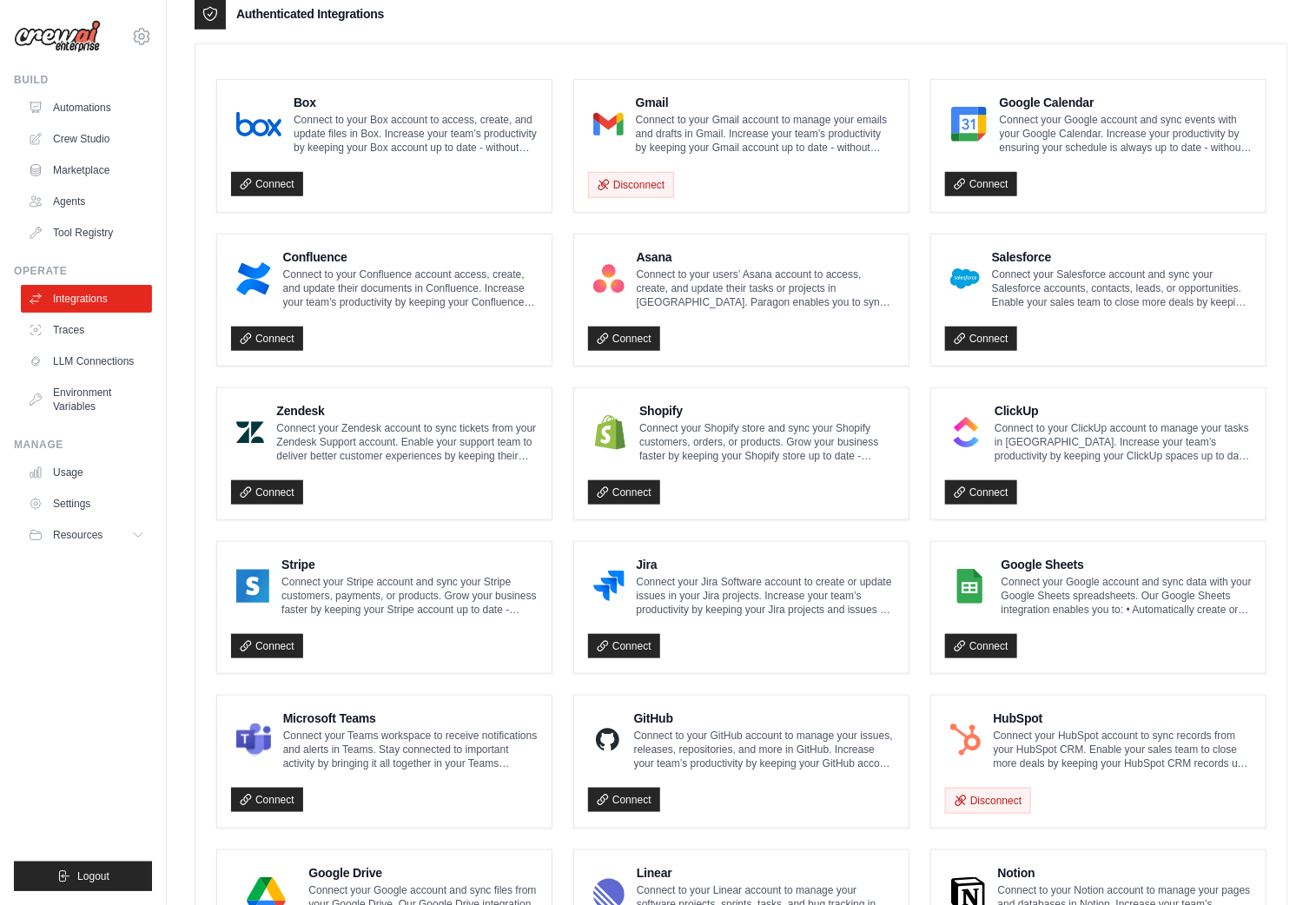
scroll to position [730, 0]
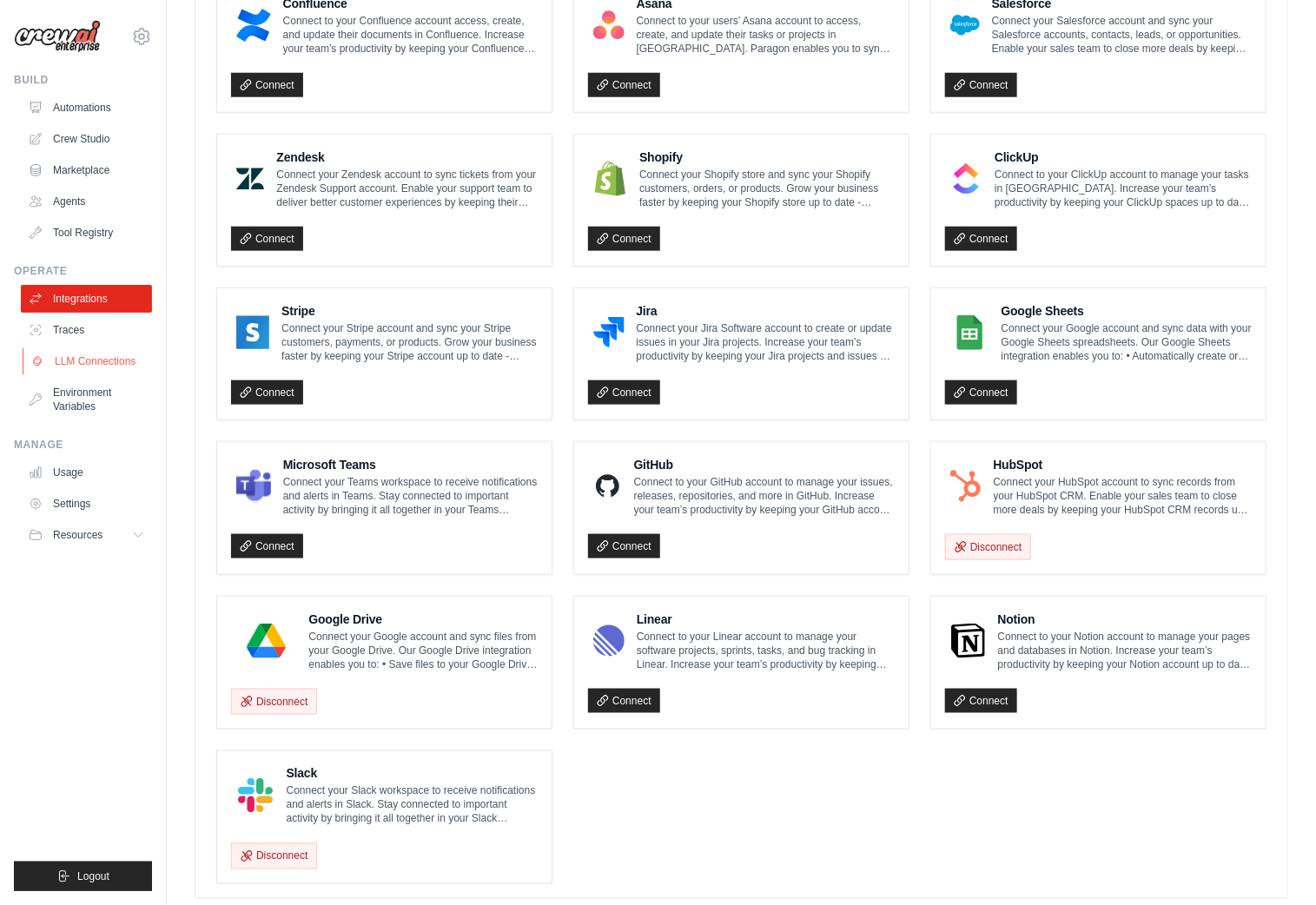
click at [100, 363] on link "LLM Connections" at bounding box center [88, 361] width 131 height 28
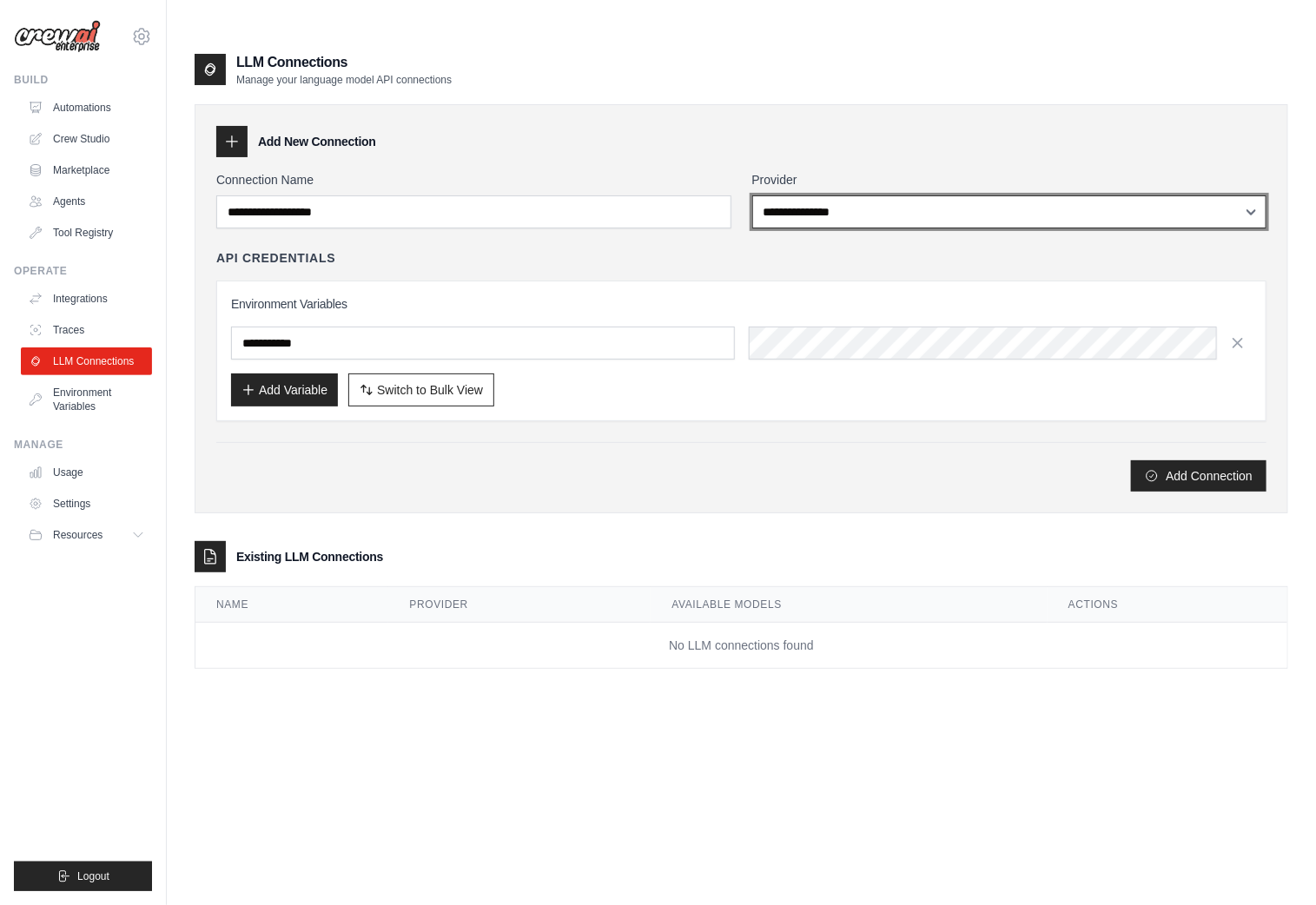
click at [805, 195] on select "**********" at bounding box center [1009, 212] width 515 height 33
click at [71, 470] on link "Usage" at bounding box center [88, 472] width 131 height 28
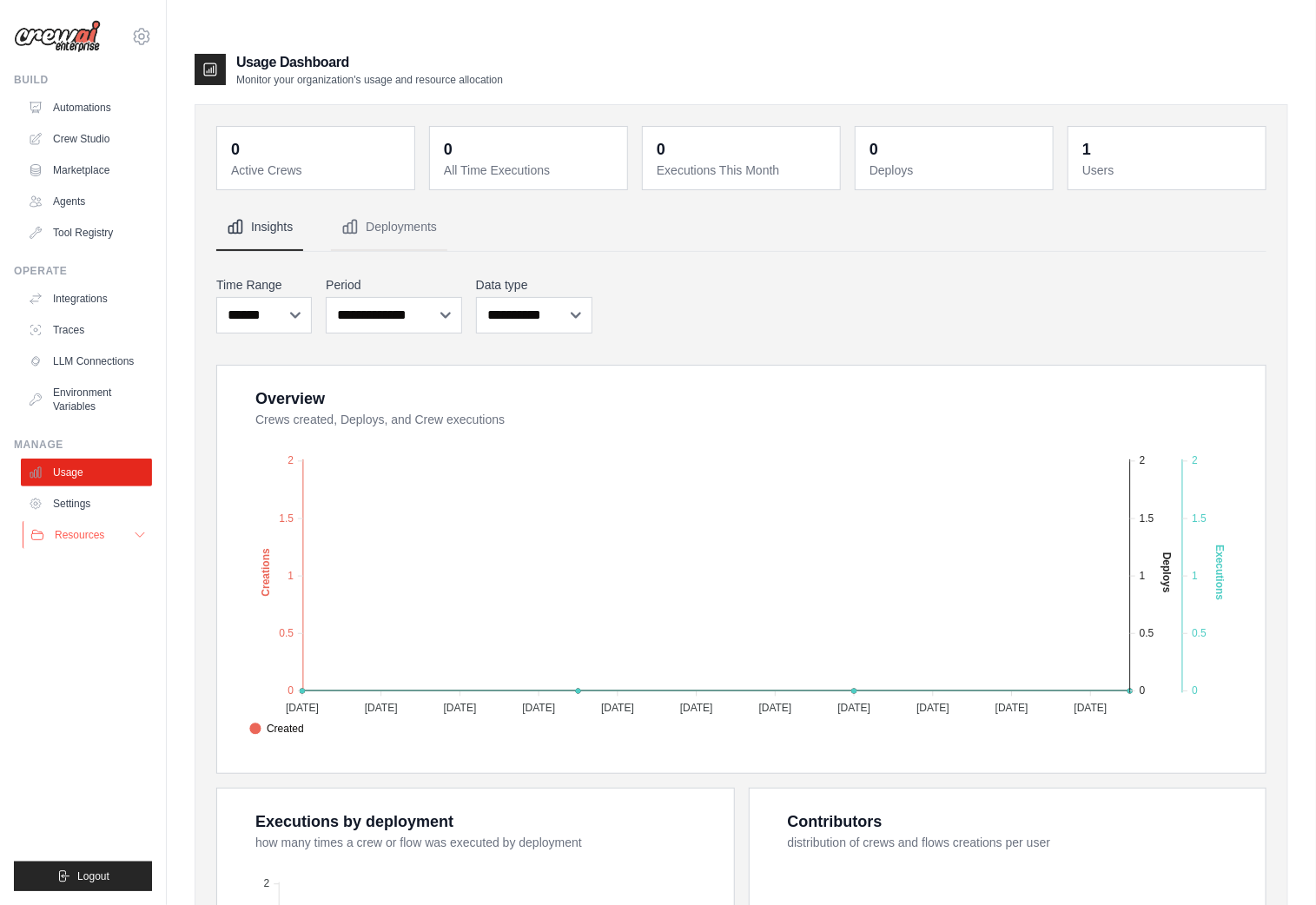
click at [74, 536] on span "Resources" at bounding box center [79, 535] width 49 height 14
click at [77, 165] on link "Marketplace" at bounding box center [88, 171] width 131 height 28
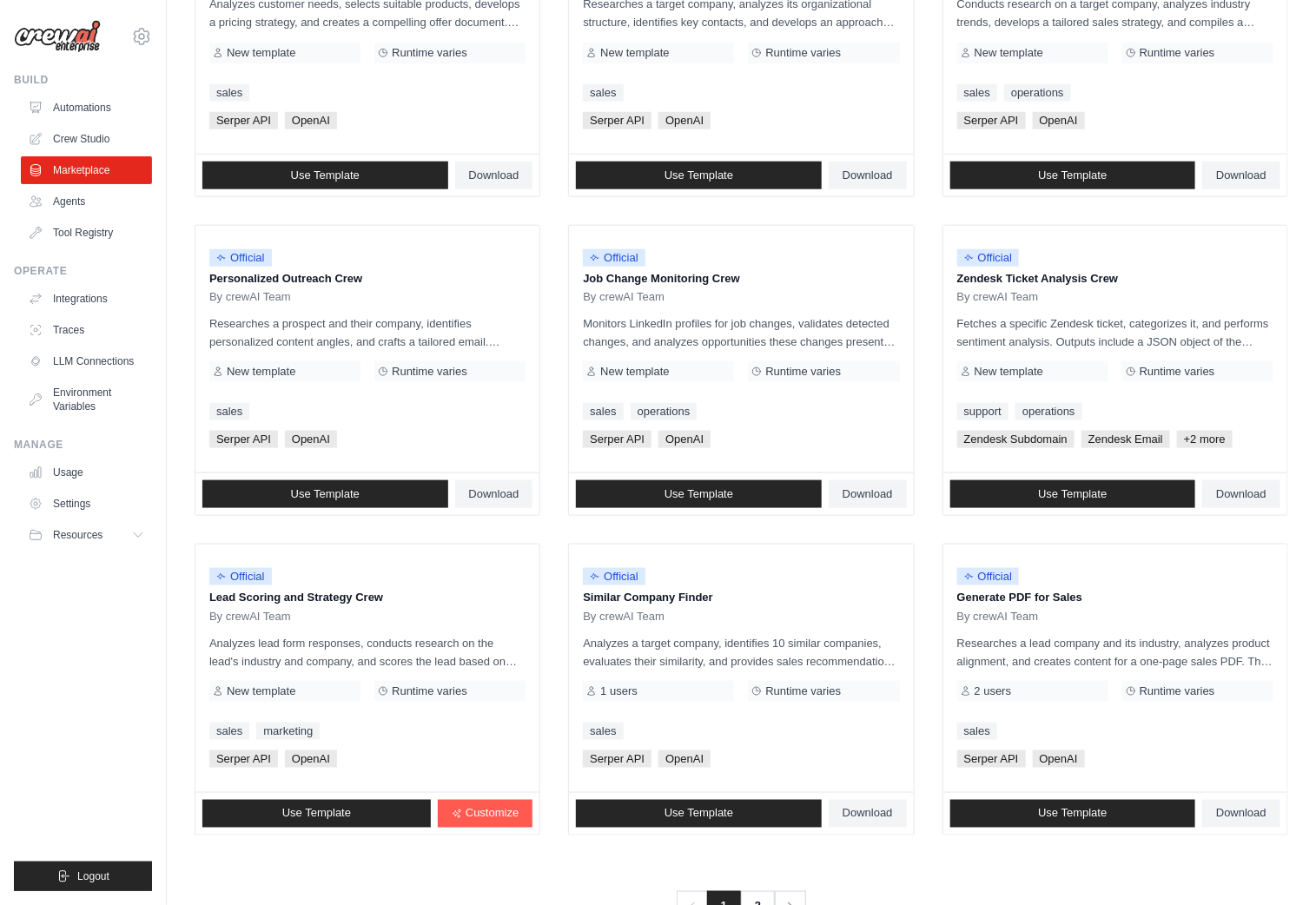
scroll to position [703, 0]
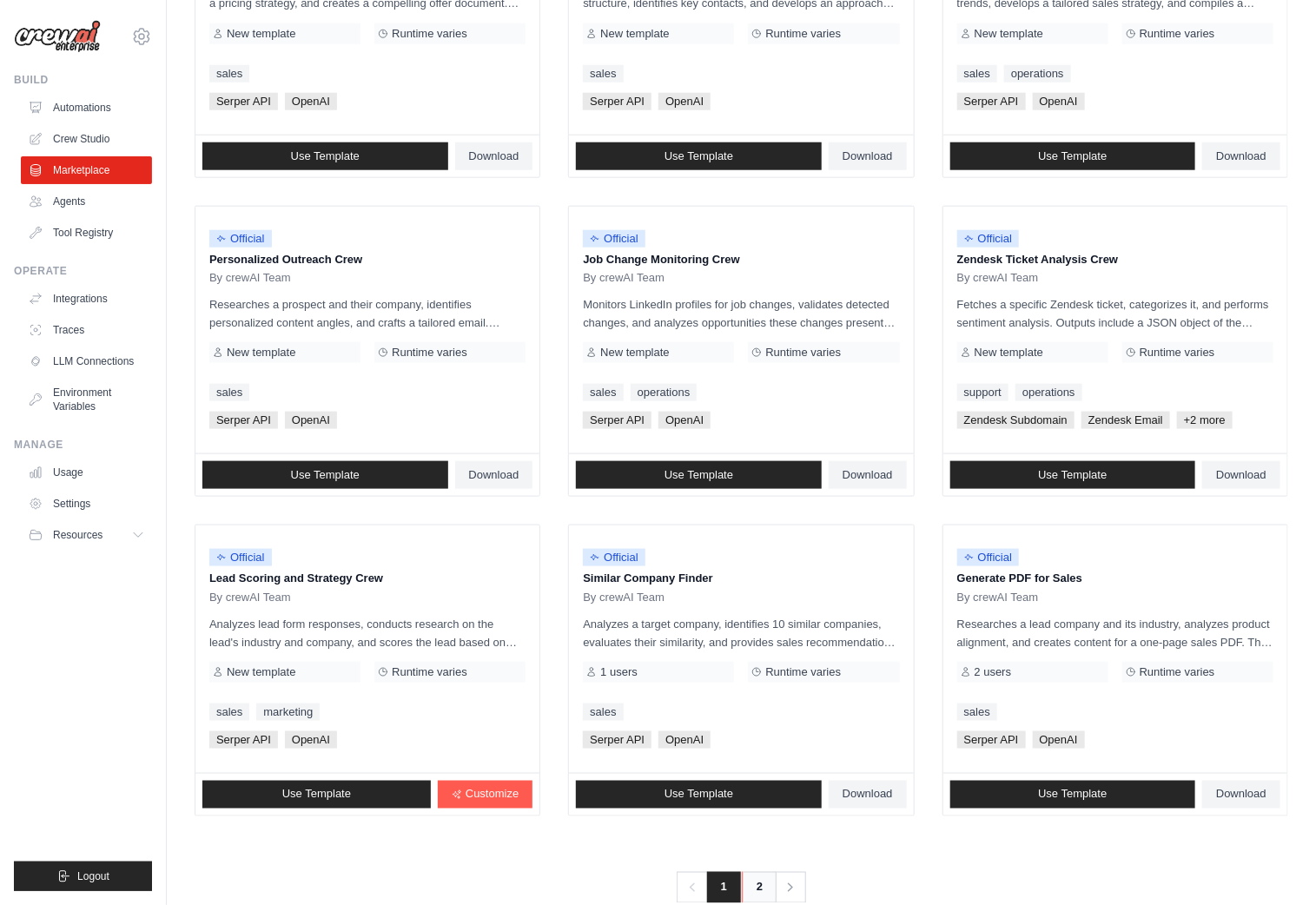
click at [761, 795] on link "2" at bounding box center [758, 887] width 34 height 32
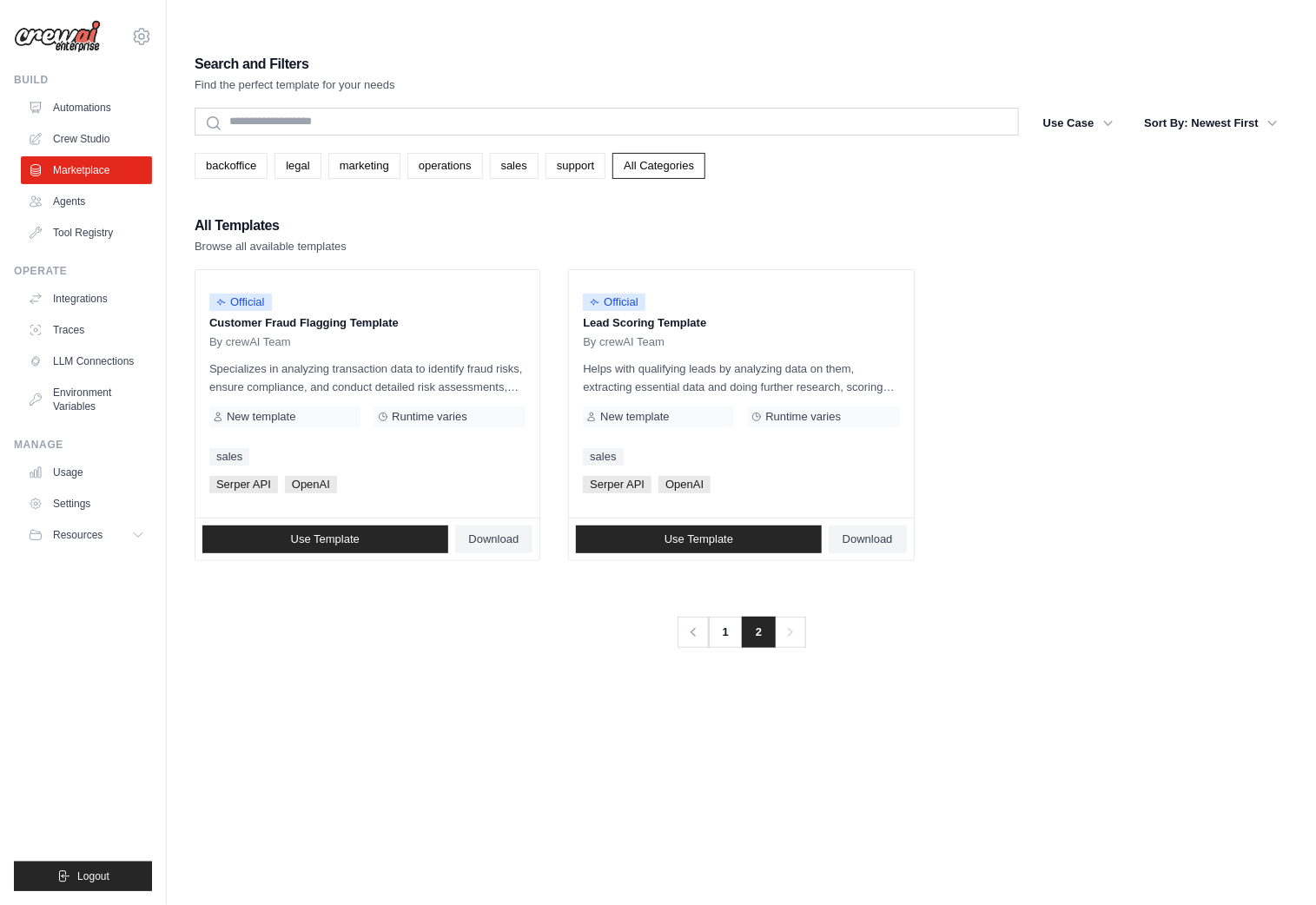
click at [71, 44] on img at bounding box center [57, 37] width 87 height 33
click at [87, 102] on link "Automations" at bounding box center [88, 108] width 131 height 28
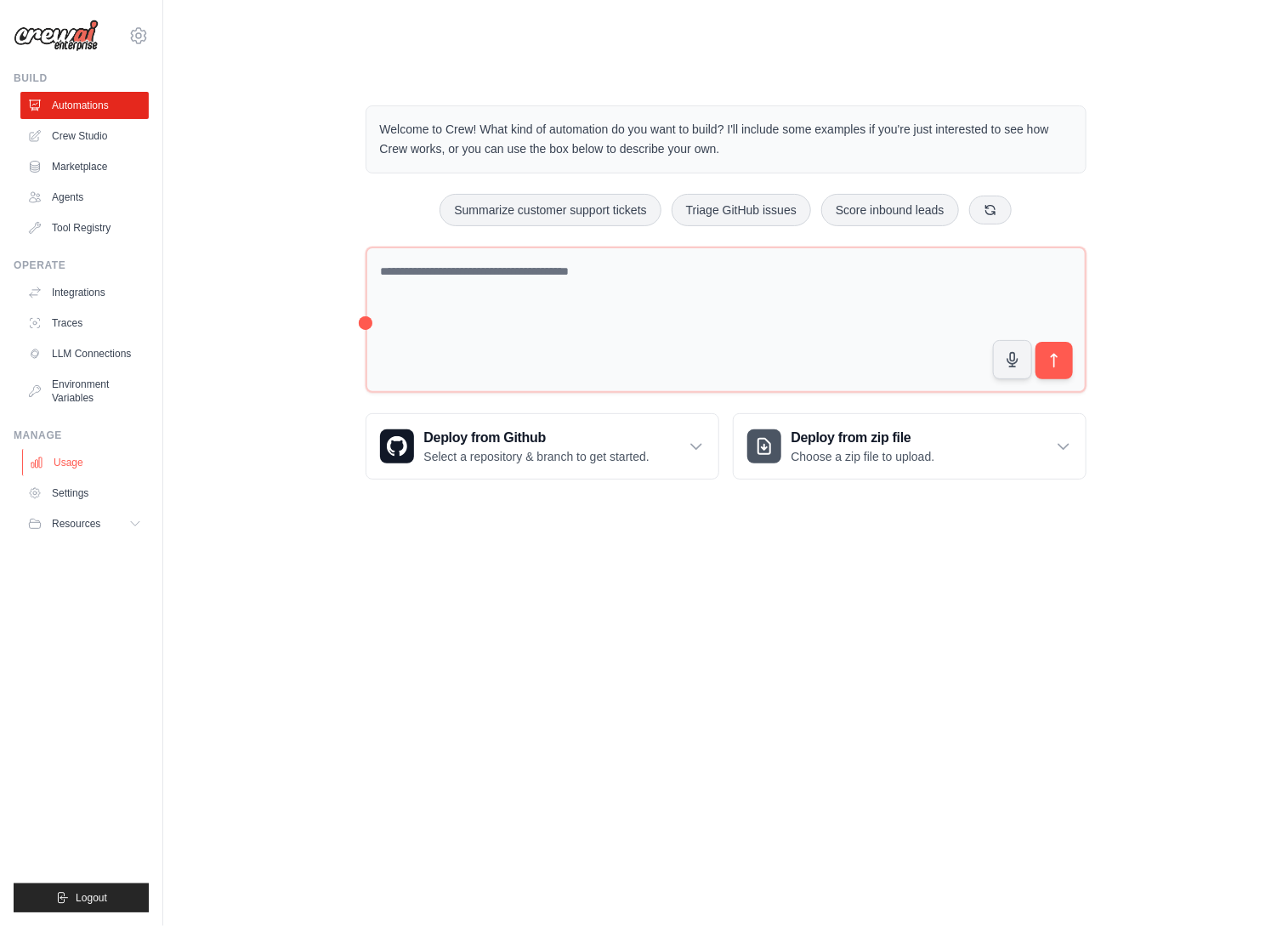
click at [66, 461] on link "Usage" at bounding box center [86, 463] width 128 height 28
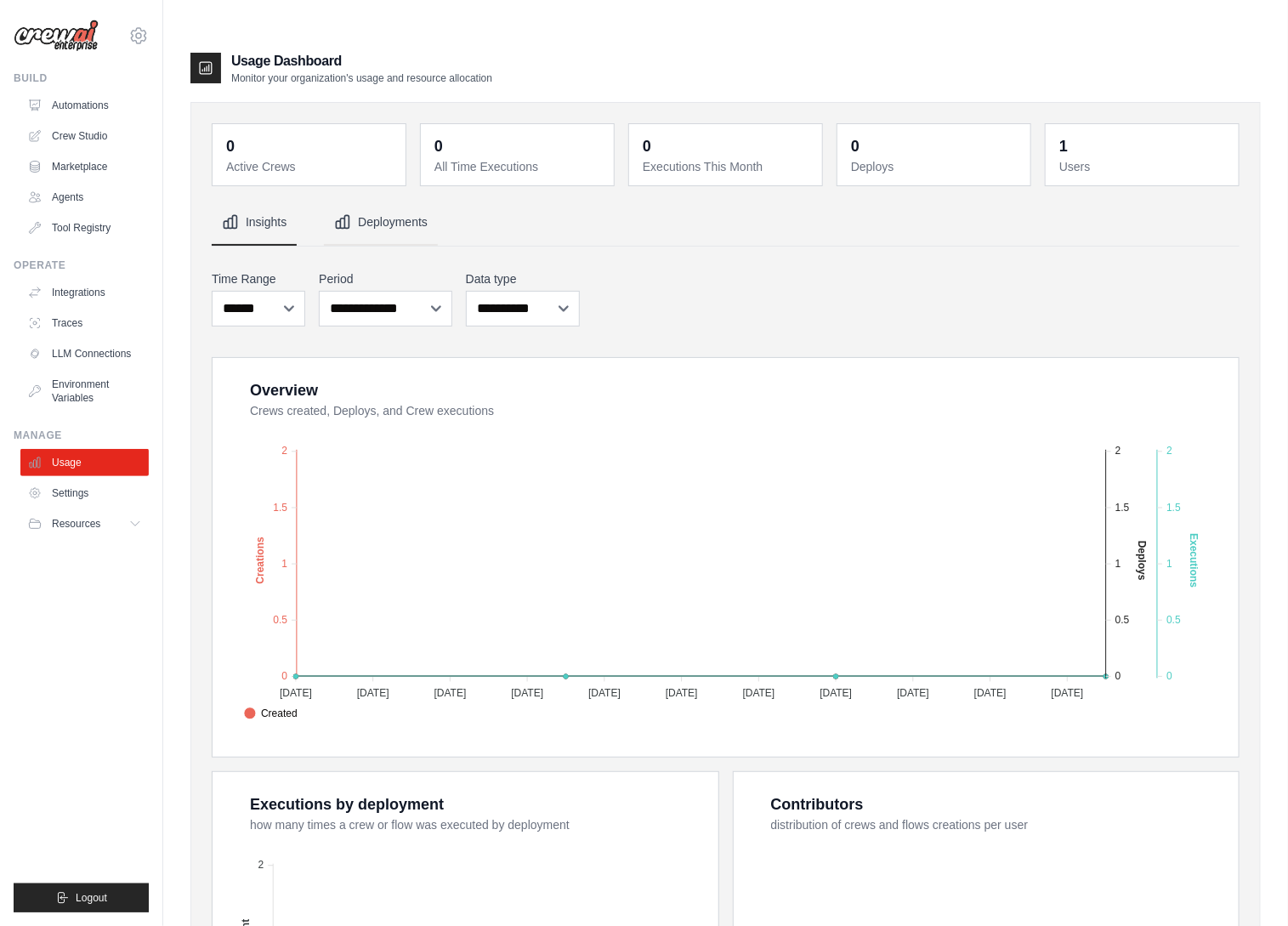
click at [409, 200] on button "Deployments" at bounding box center [381, 222] width 114 height 46
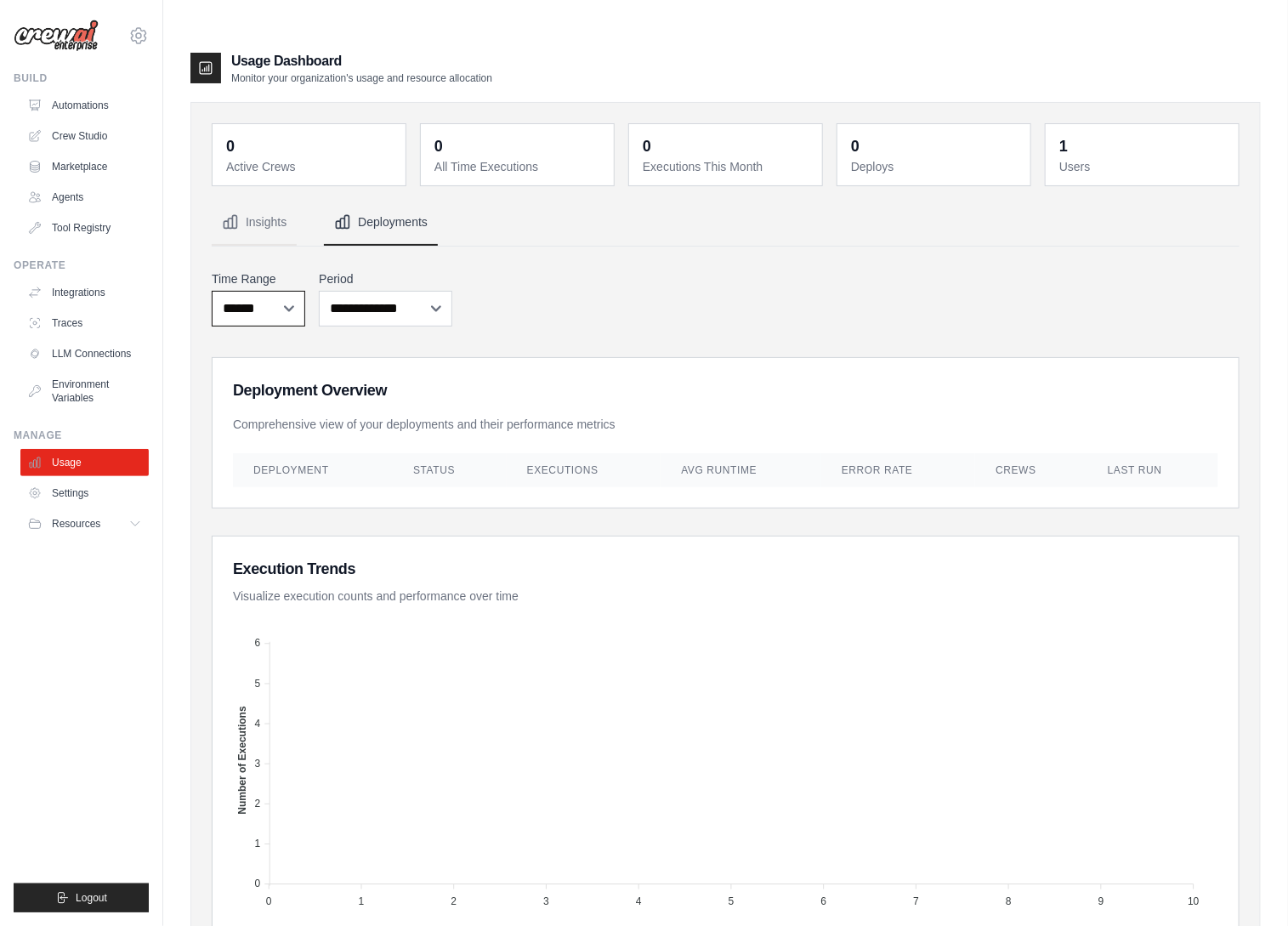
click at [0, 0] on select "***** ****** *******" at bounding box center [0, 0] width 0 height 0
select select "*****"
click at [0, 0] on select "***** ****** *******" at bounding box center [0, 0] width 0 height 0
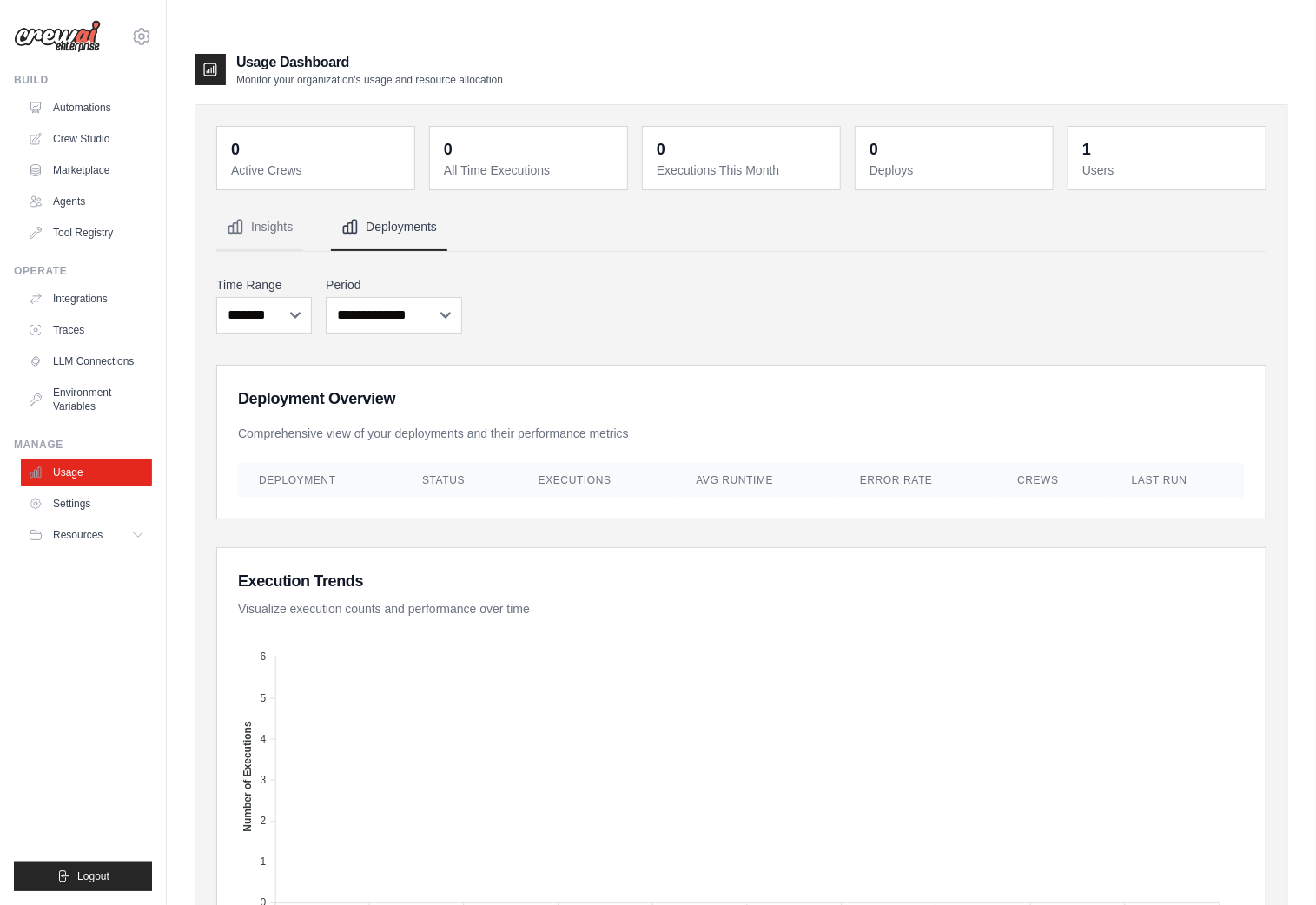
click at [384, 204] on button "Deployments" at bounding box center [389, 227] width 116 height 47
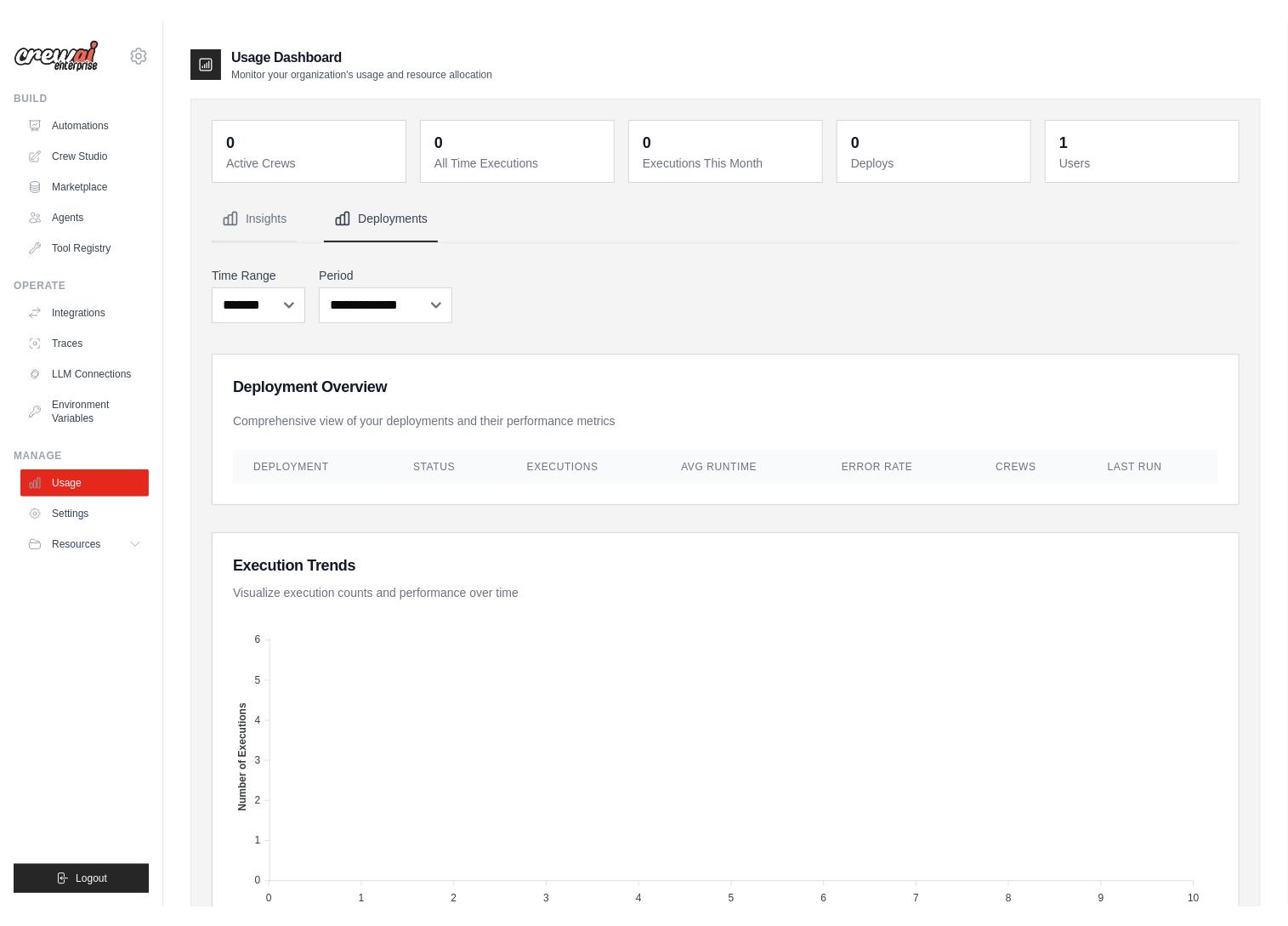
scroll to position [19, 0]
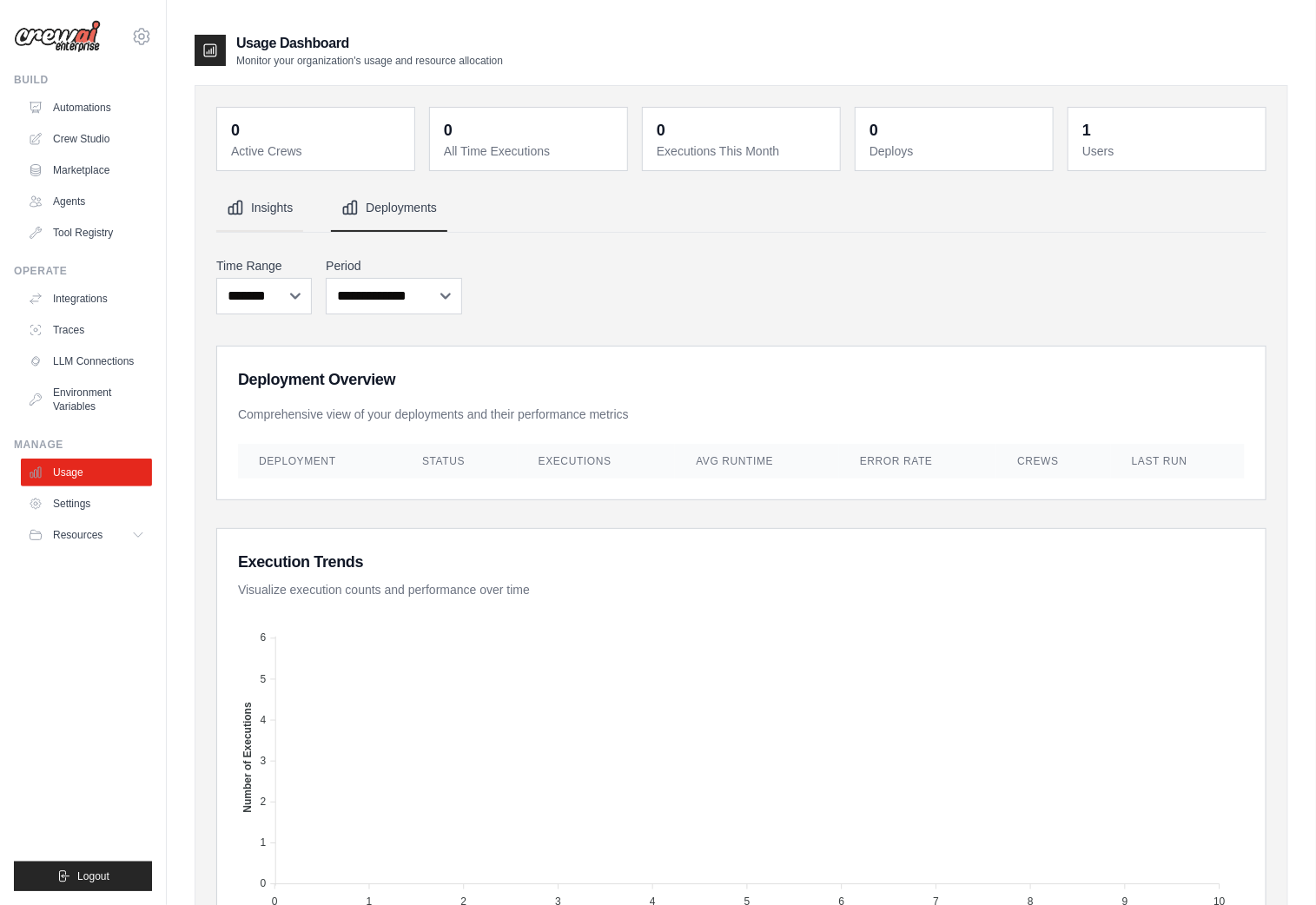
click at [264, 185] on button "Insights" at bounding box center [260, 208] width 87 height 47
